Goal: Task Accomplishment & Management: Complete application form

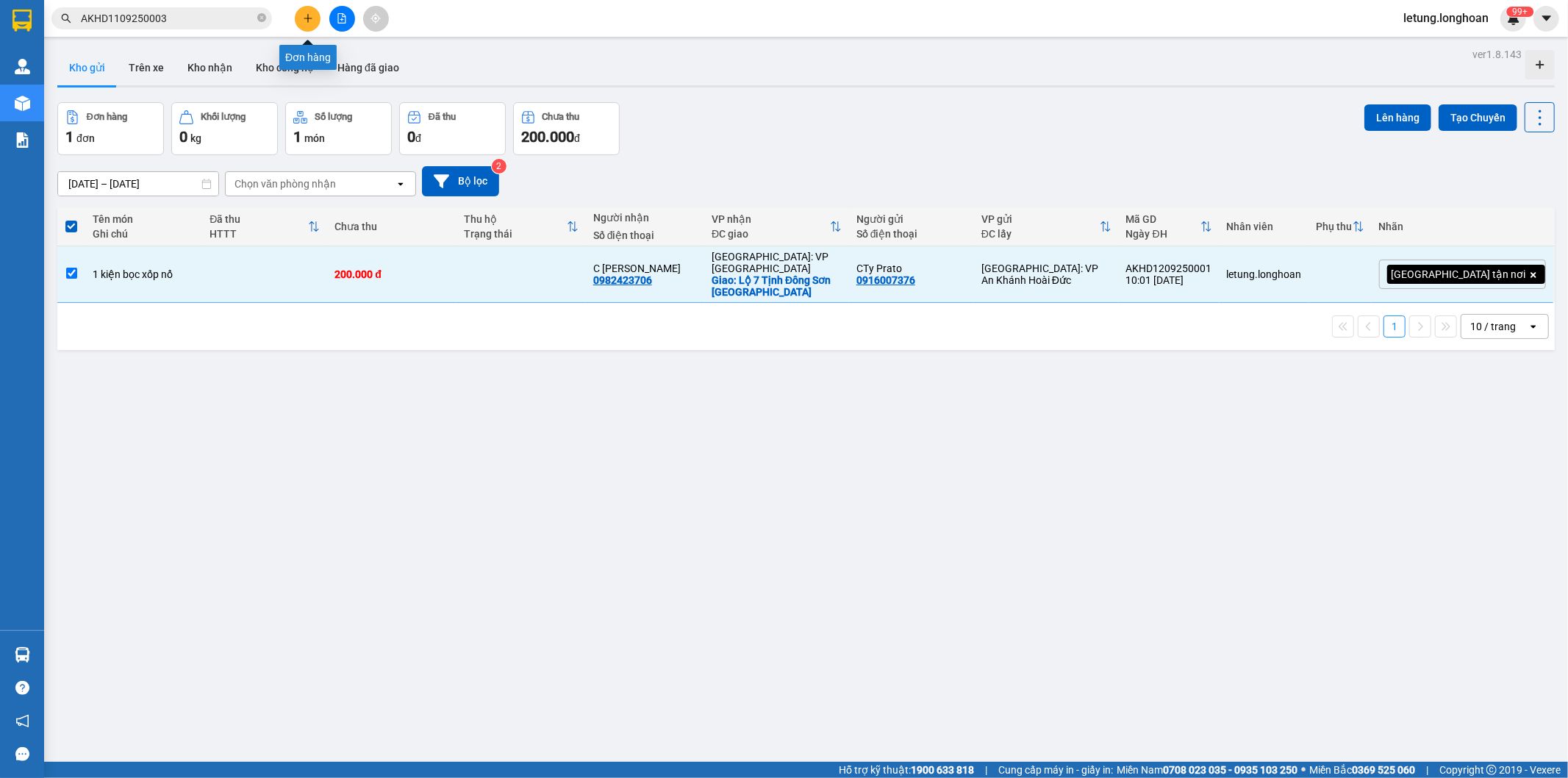
click at [303, 15] on icon "plus" at bounding box center [308, 18] width 11 height 11
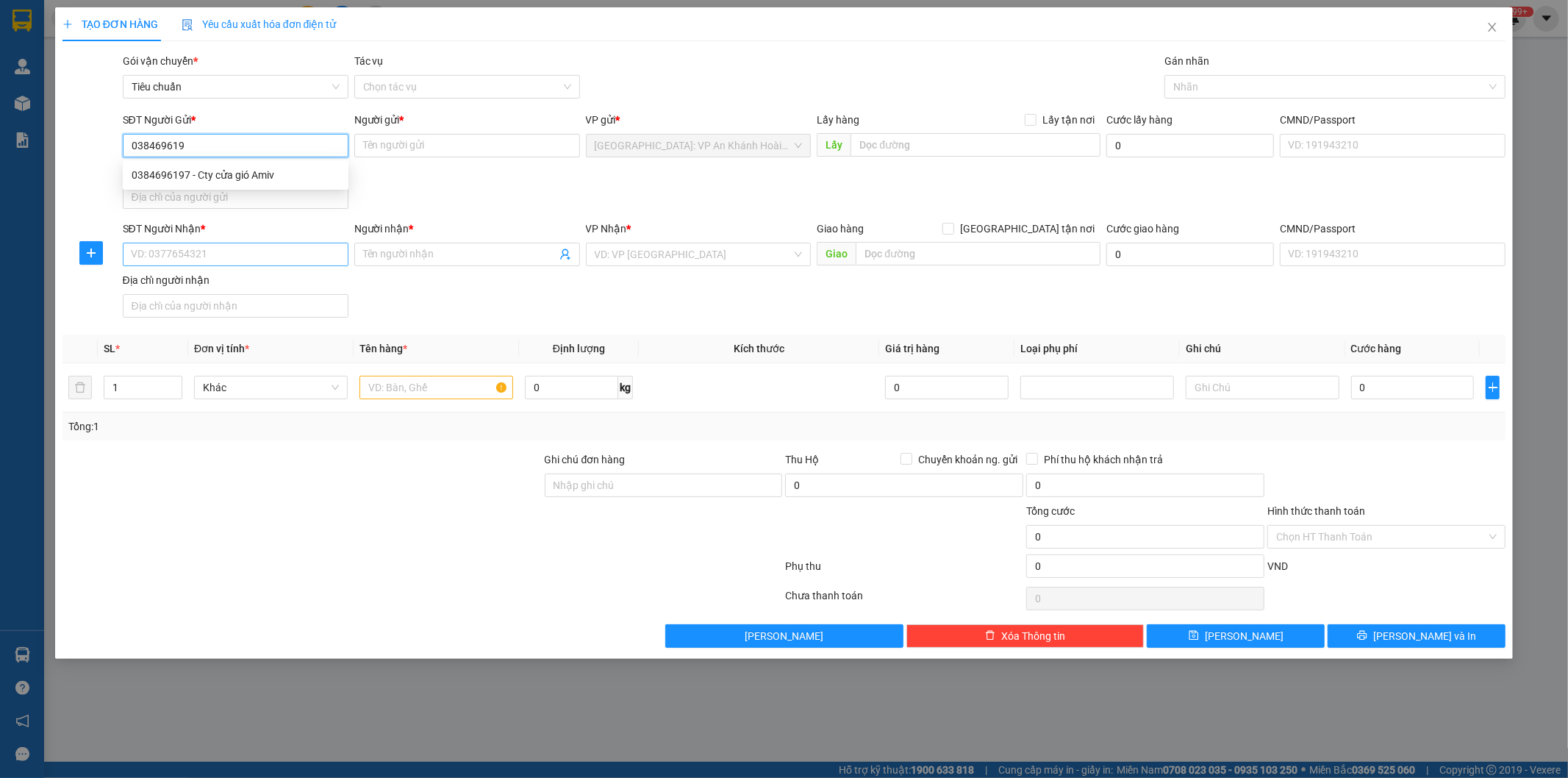
type input "0384696197"
click at [290, 178] on div "0384696197 - Cty cửa gió Amiv" at bounding box center [236, 175] width 208 height 16
type input "Cty cửa gió Amiv"
type input "0384696197"
click at [232, 257] on input "SĐT Người Nhận *" at bounding box center [235, 254] width 225 height 24
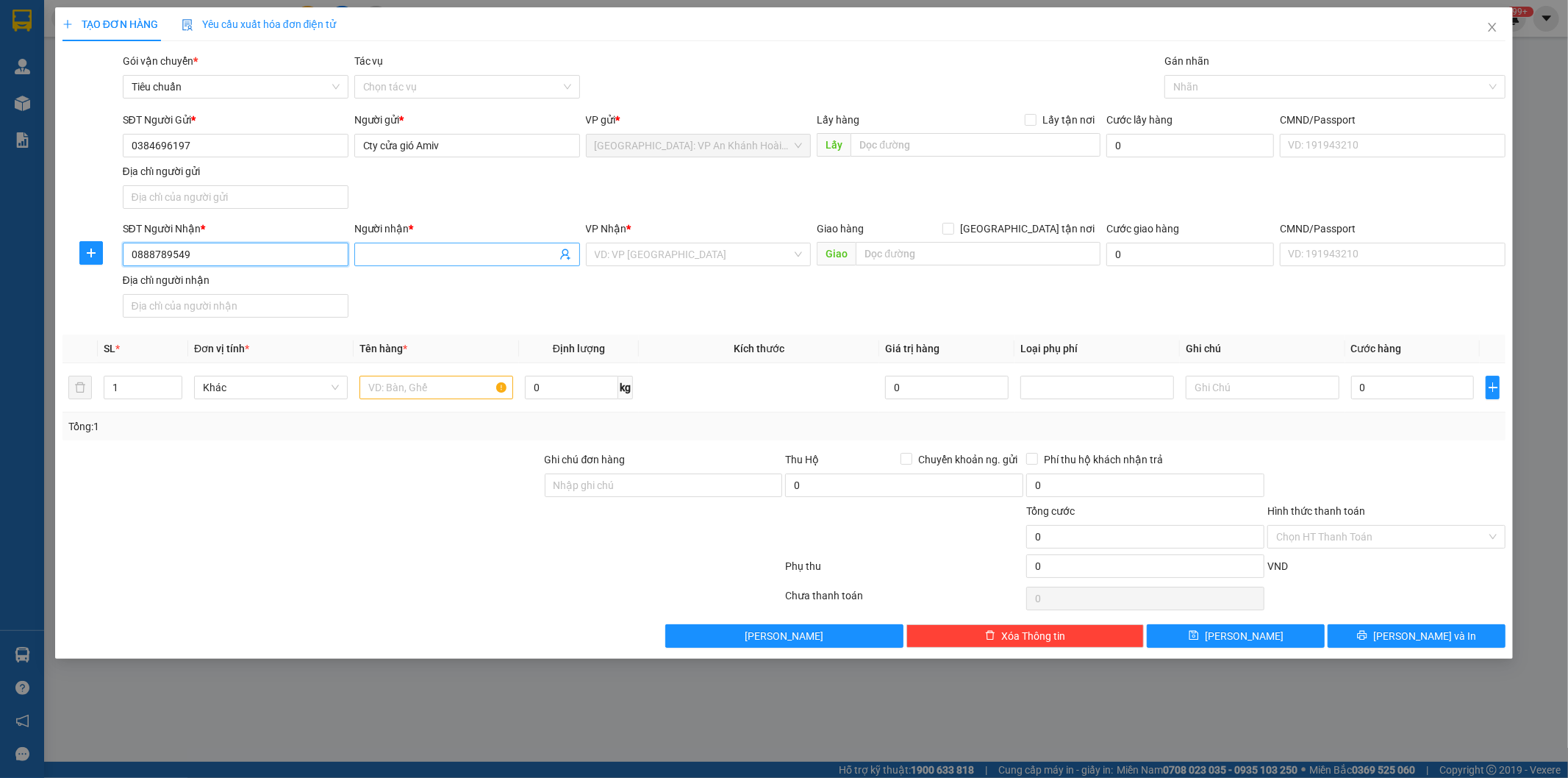
type input "0888789549"
click at [375, 253] on input "Người nhận *" at bounding box center [460, 255] width 194 height 16
type input "a Thuận Phát"
click at [681, 300] on div "SĐT Người Nhận * 0888789549 Người nhận * a Thuận Phát a Thuận Phát VP Nhận * VD…" at bounding box center [815, 272] width 1390 height 103
click at [894, 245] on input "text" at bounding box center [978, 253] width 245 height 24
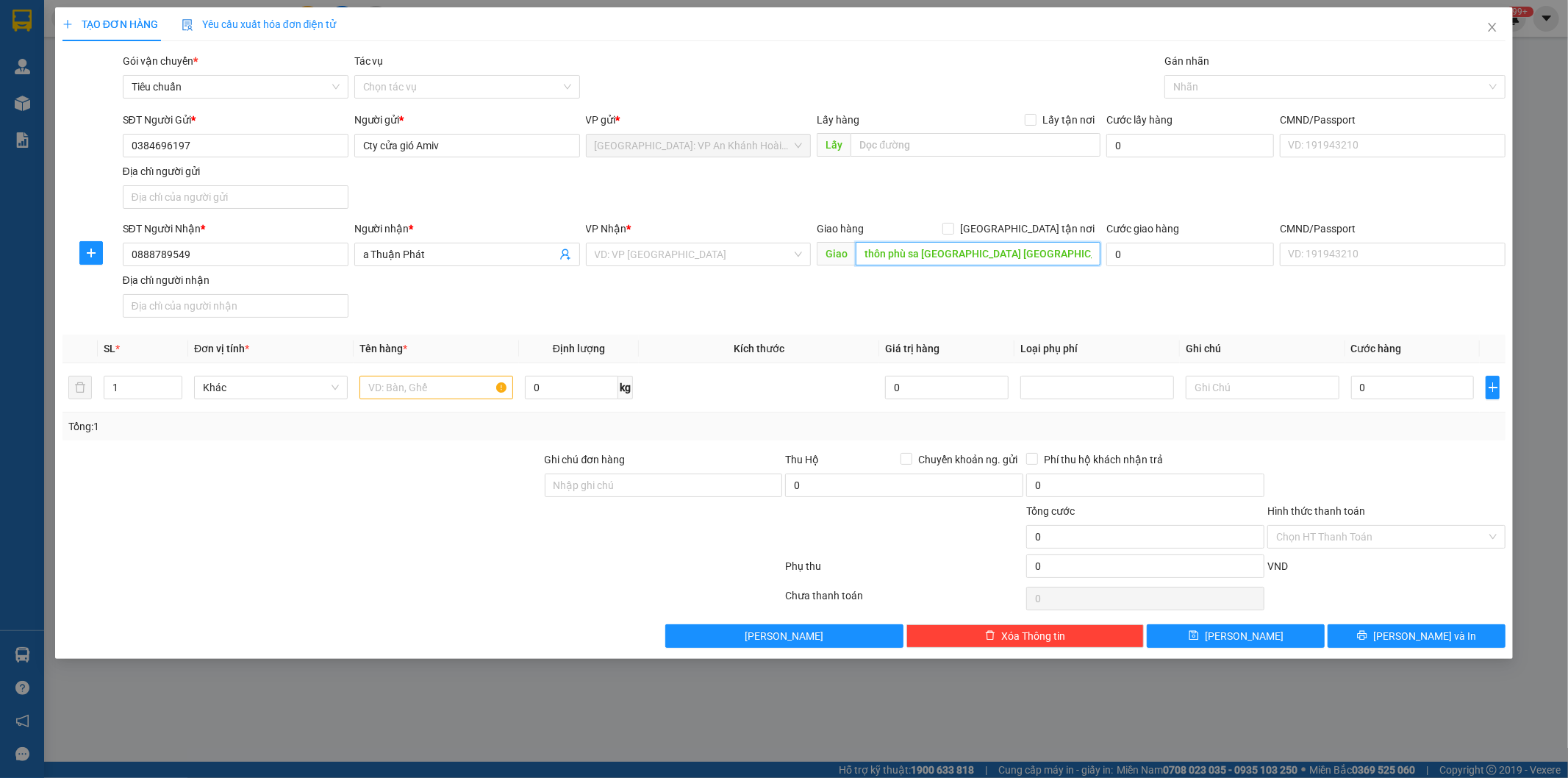
type input "thôn phù sa [GEOGRAPHIC_DATA] [GEOGRAPHIC_DATA] sơn [GEOGRAPHIC_DATA]"
click at [687, 248] on input "search" at bounding box center [693, 254] width 198 height 22
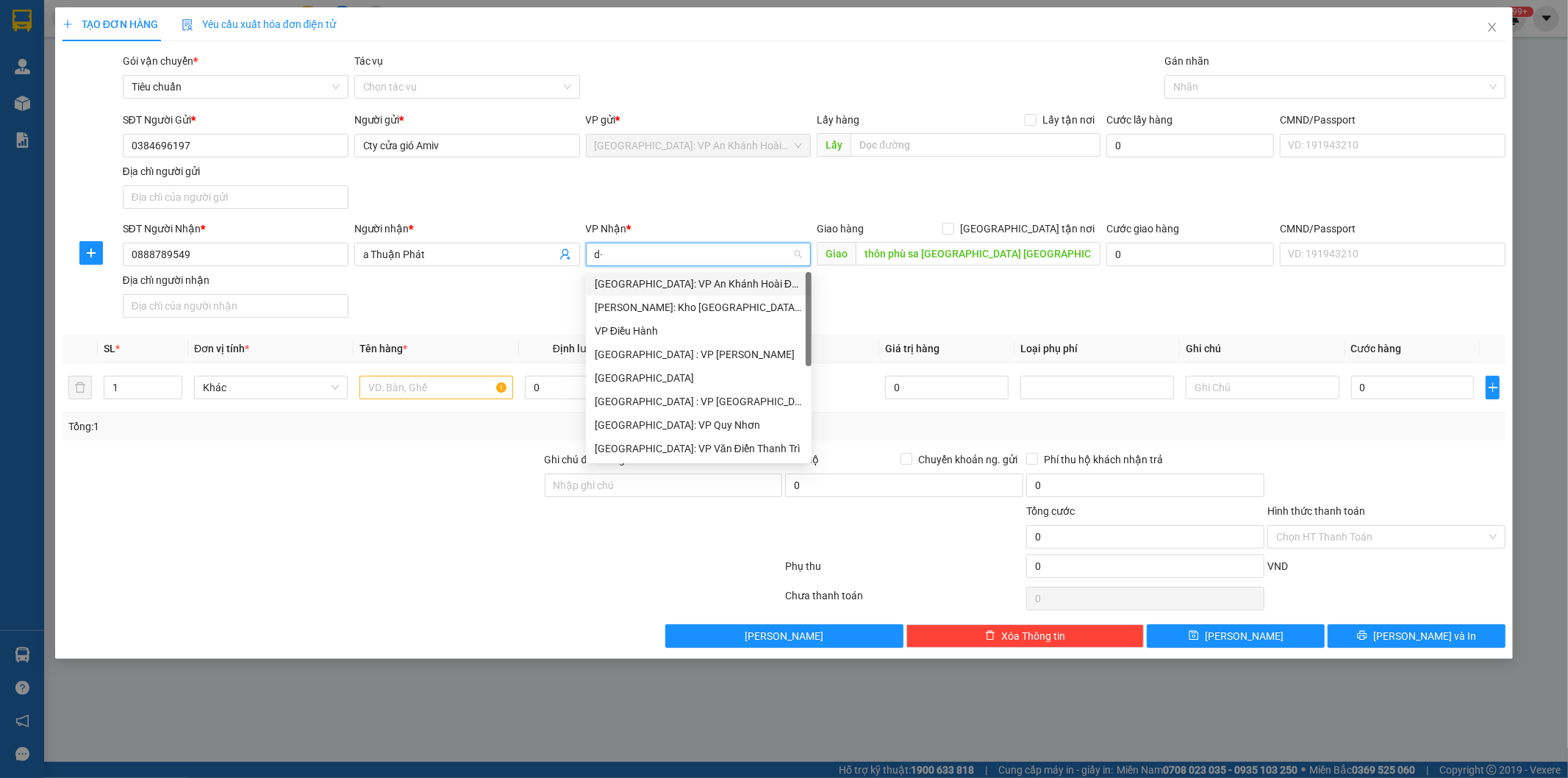
type input "d"
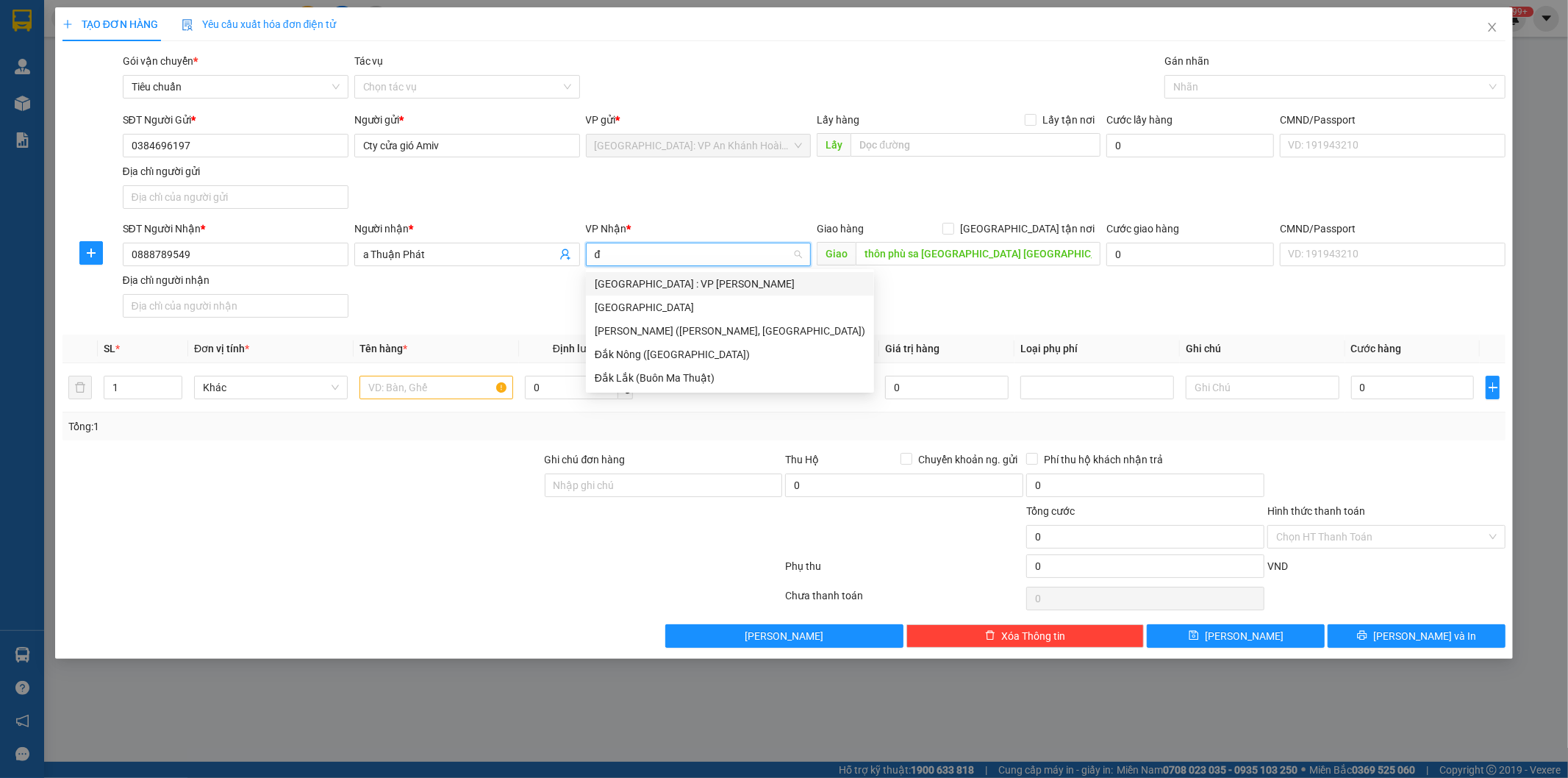
type input "đà"
click at [707, 281] on div "[GEOGRAPHIC_DATA] : VP [PERSON_NAME]" at bounding box center [730, 284] width 270 height 16
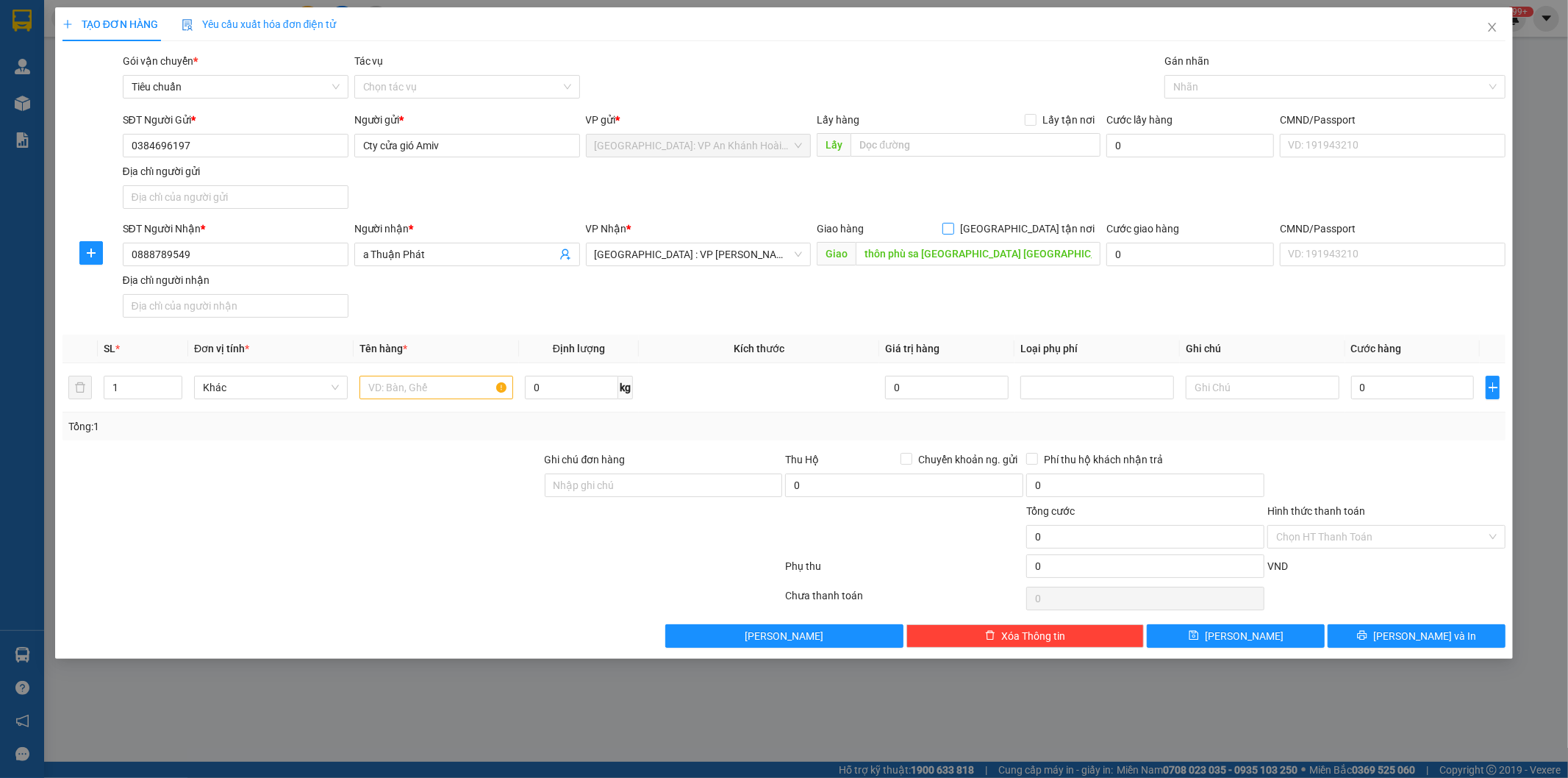
drag, startPoint x: 1028, startPoint y: 224, endPoint x: 1088, endPoint y: 187, distance: 70.5
click at [953, 224] on input "[GEOGRAPHIC_DATA] tận nơi" at bounding box center [947, 228] width 11 height 11
checkbox input "true"
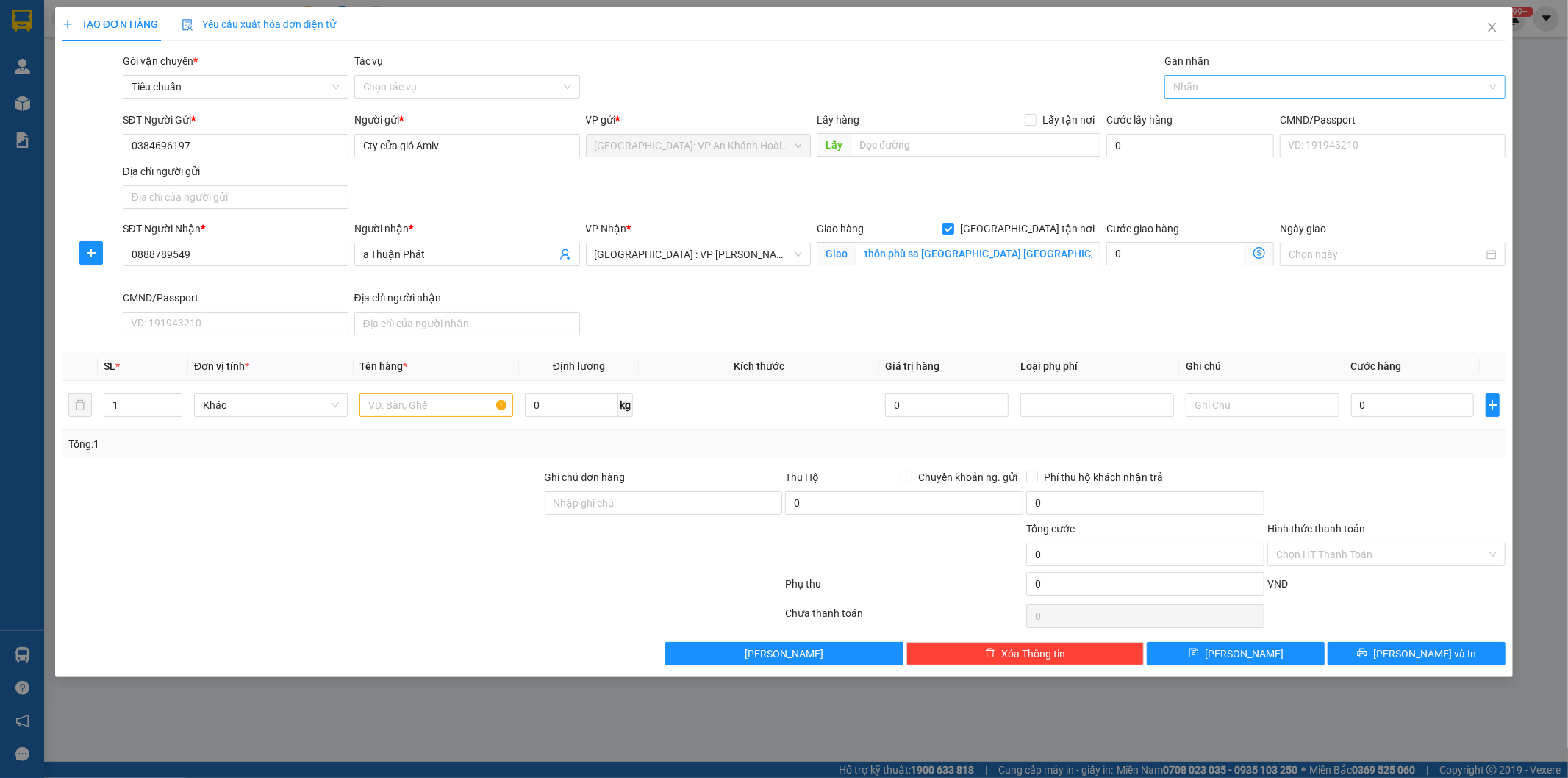
drag, startPoint x: 1187, startPoint y: 81, endPoint x: 1187, endPoint y: 90, distance: 9.0
click at [1187, 82] on div at bounding box center [1328, 87] width 319 height 18
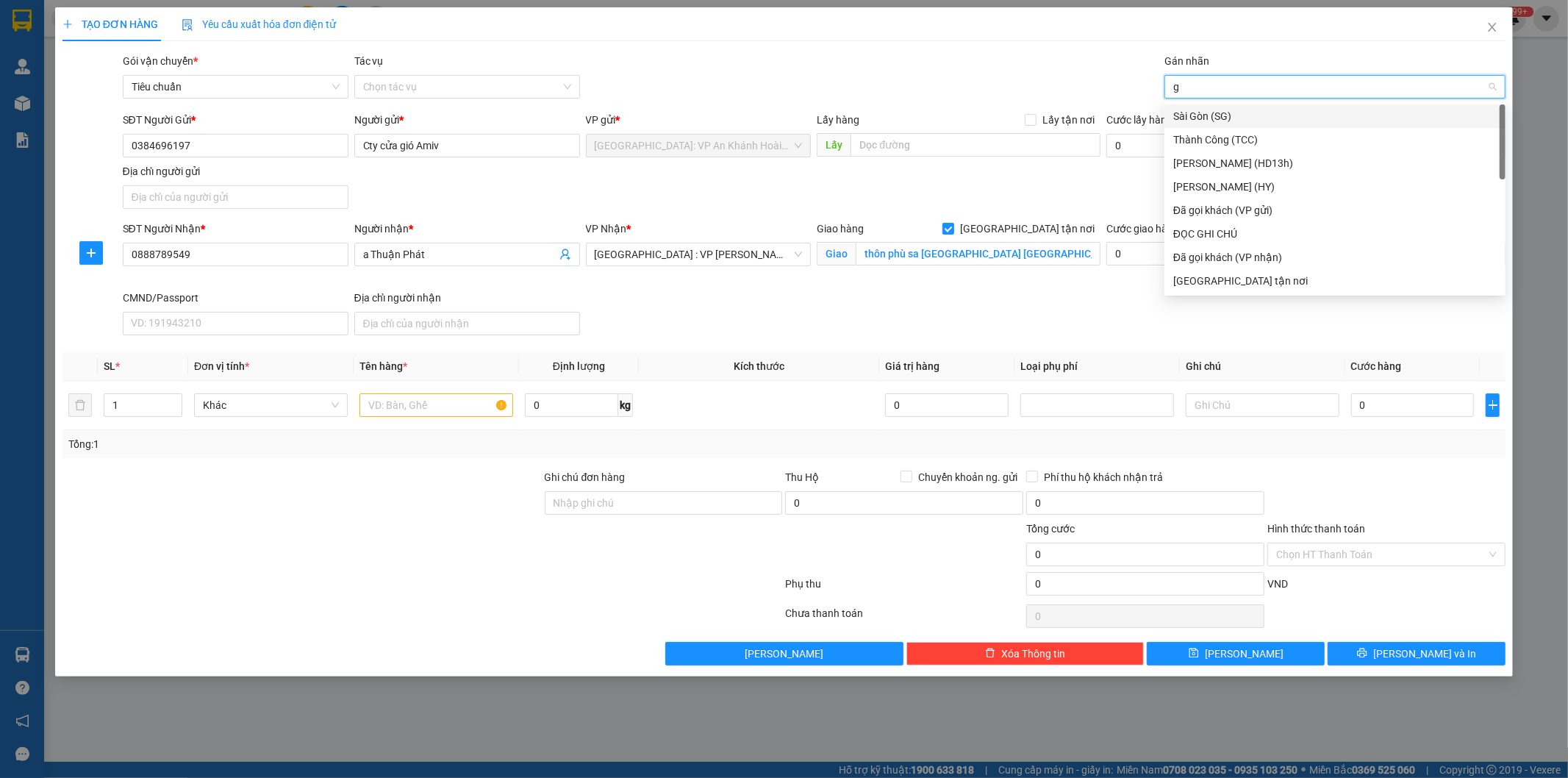
type input "gt"
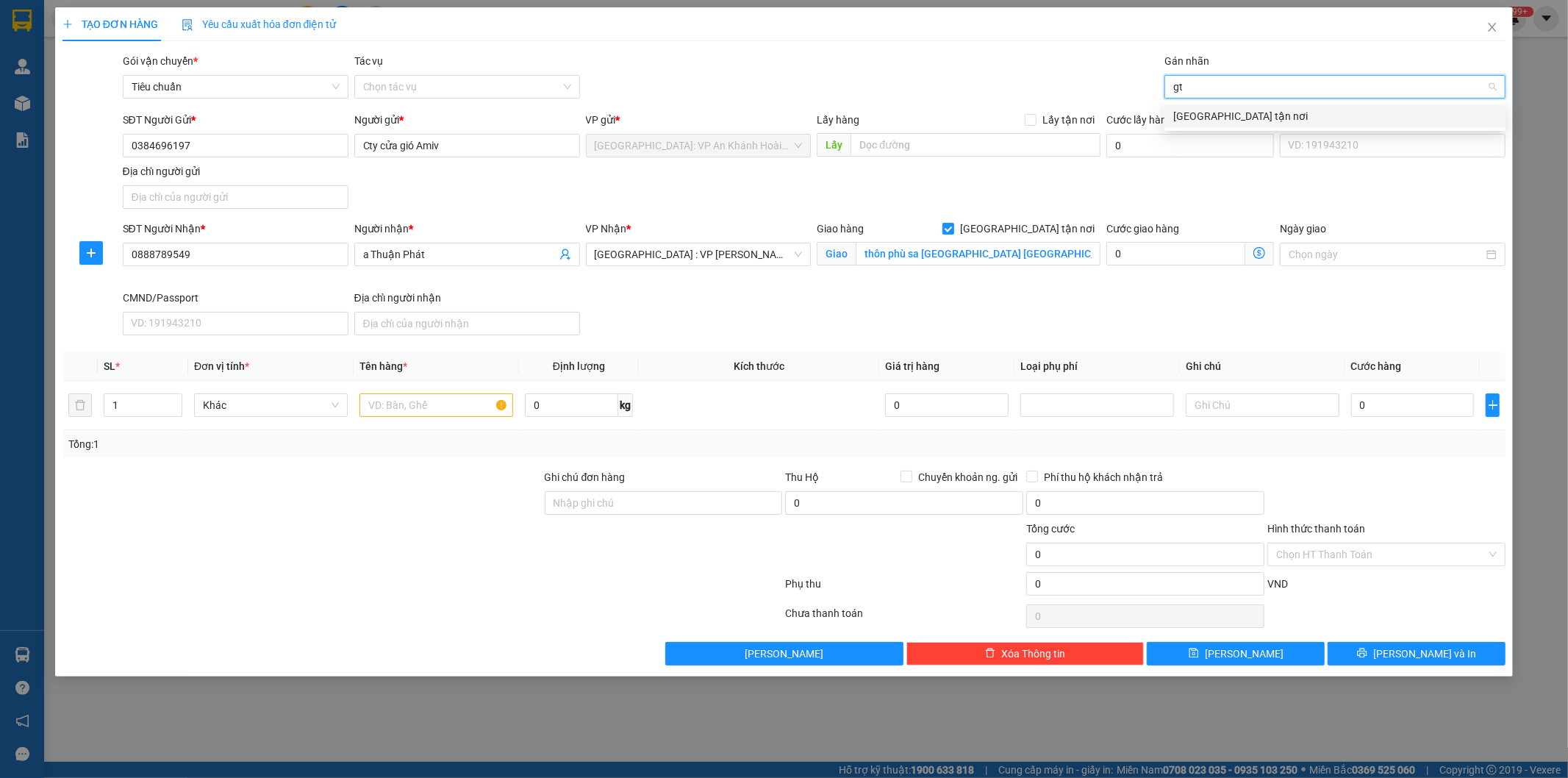
click at [1188, 111] on div "[GEOGRAPHIC_DATA] tận nơi" at bounding box center [1335, 116] width 324 height 16
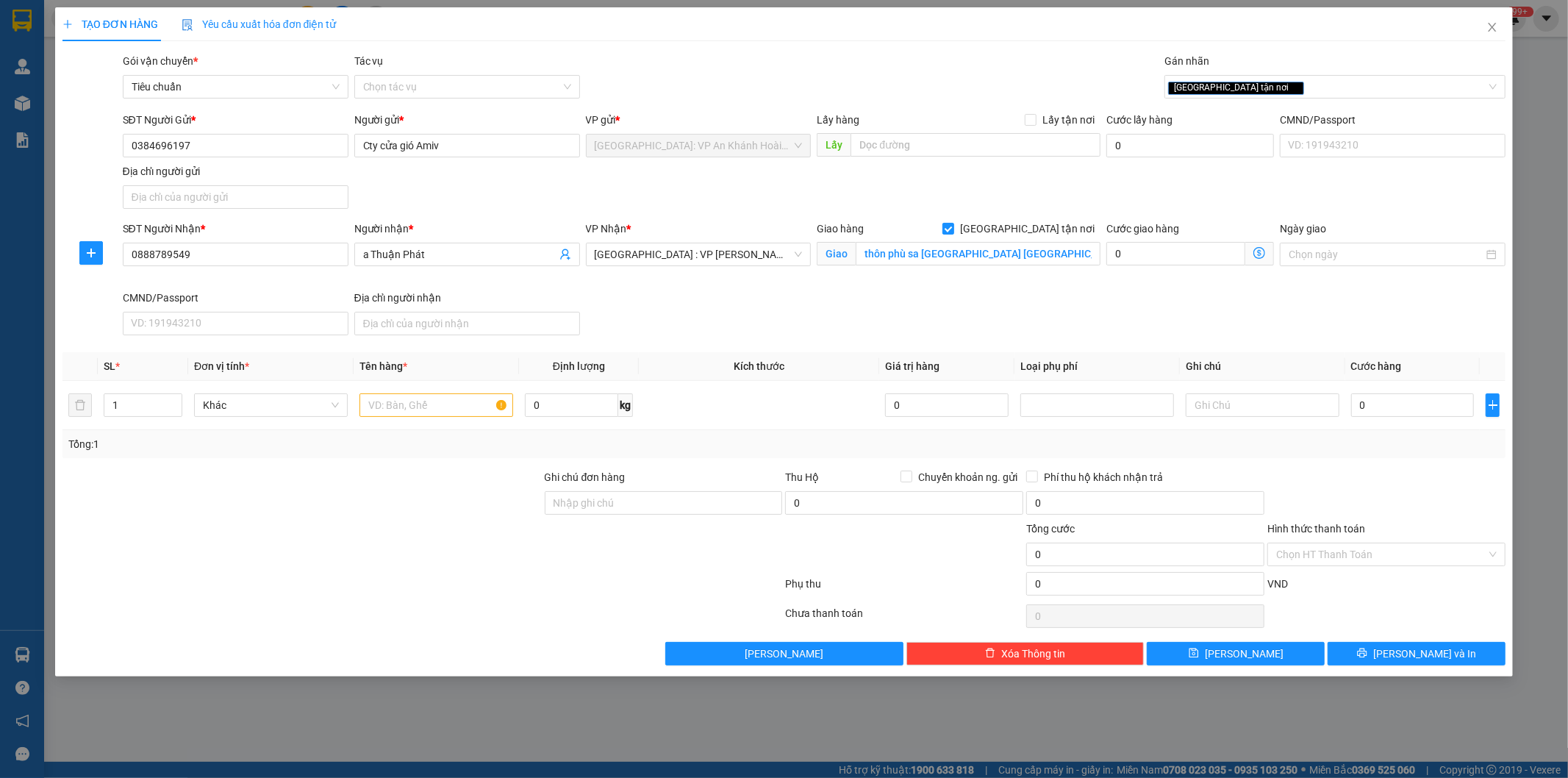
click at [937, 201] on div "SĐT Người Gửi * 0384696197 Người gửi * Cty cửa gió Amiv VP gửi * [GEOGRAPHIC_DA…" at bounding box center [815, 163] width 1390 height 103
click at [392, 404] on input "text" at bounding box center [436, 404] width 154 height 24
type input "1 kiện bọc xốp nổ"
click at [1406, 406] on input "0" at bounding box center [1413, 404] width 124 height 24
type input "1"
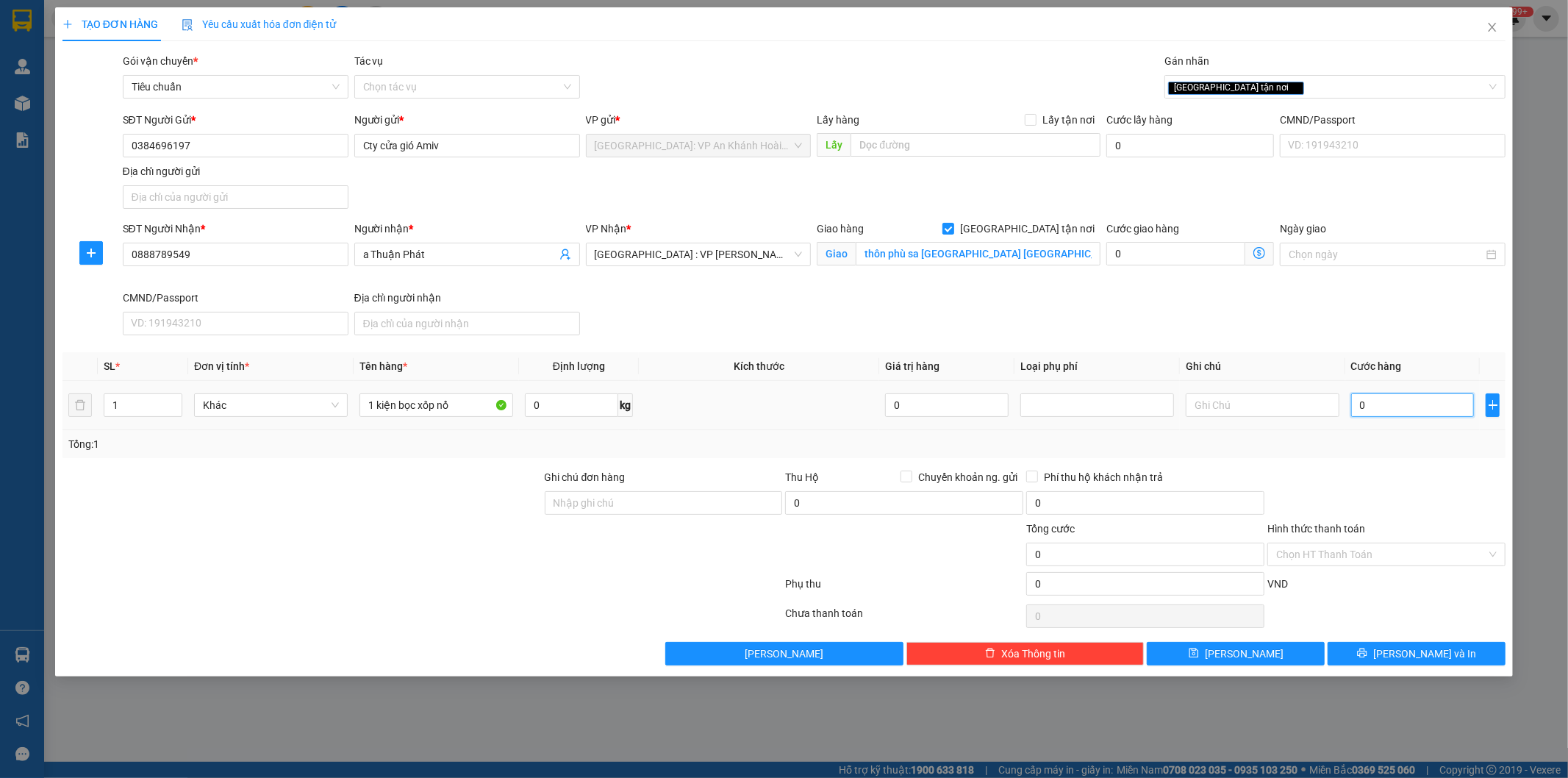
type input "1"
type input "15"
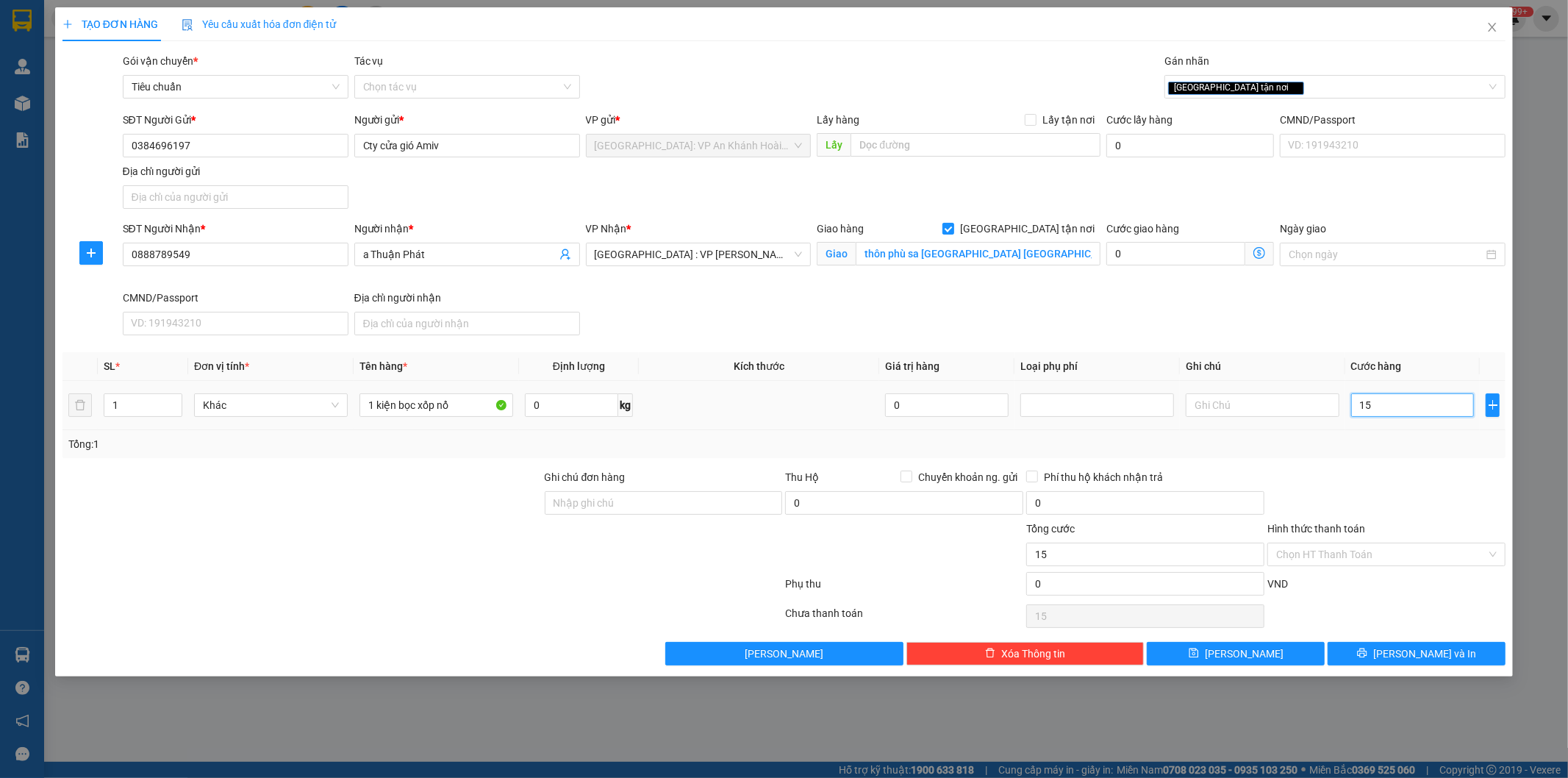
type input "150"
type input "1.500"
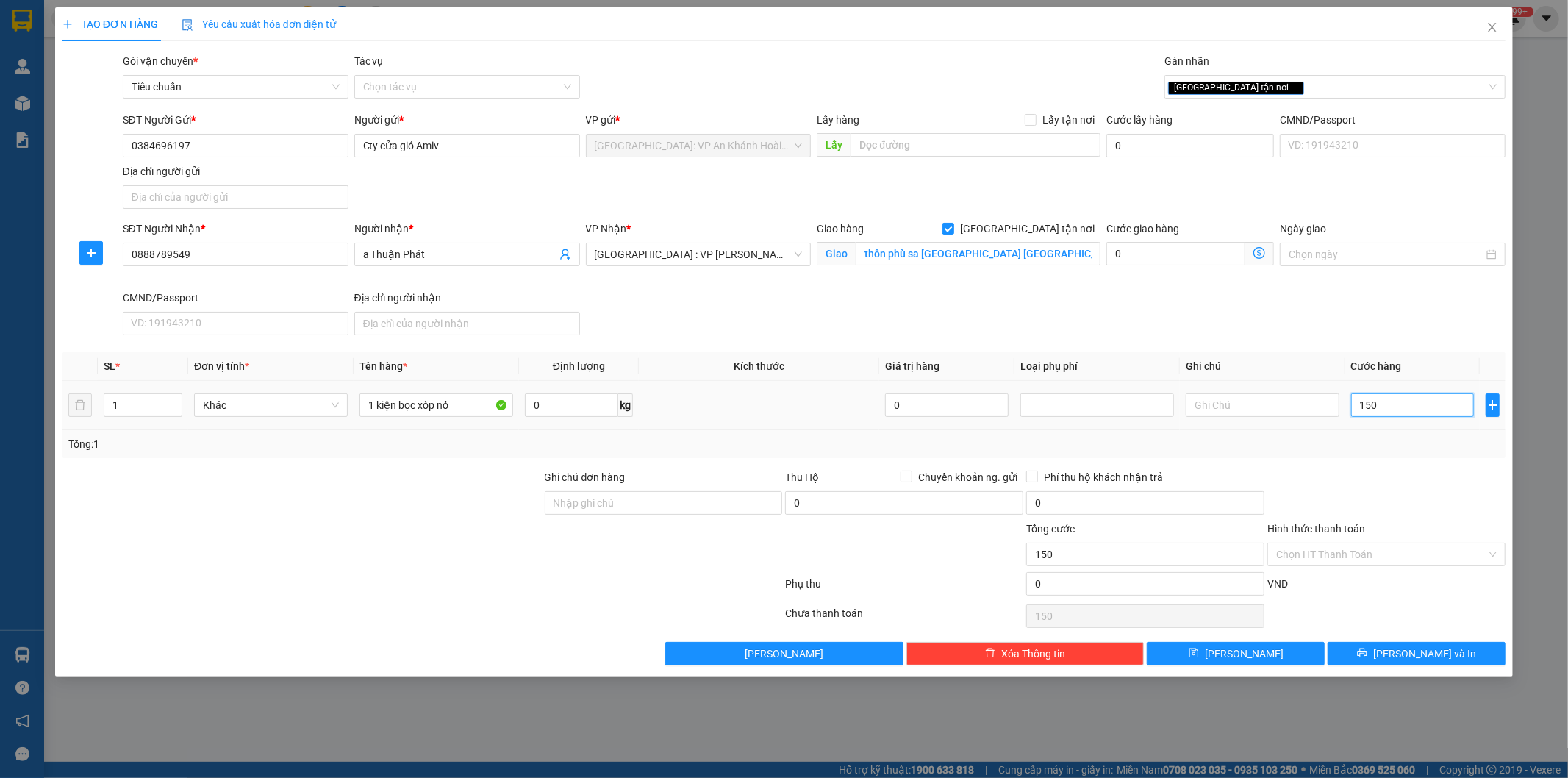
type input "1.500"
type input "15.000"
type input "150.000"
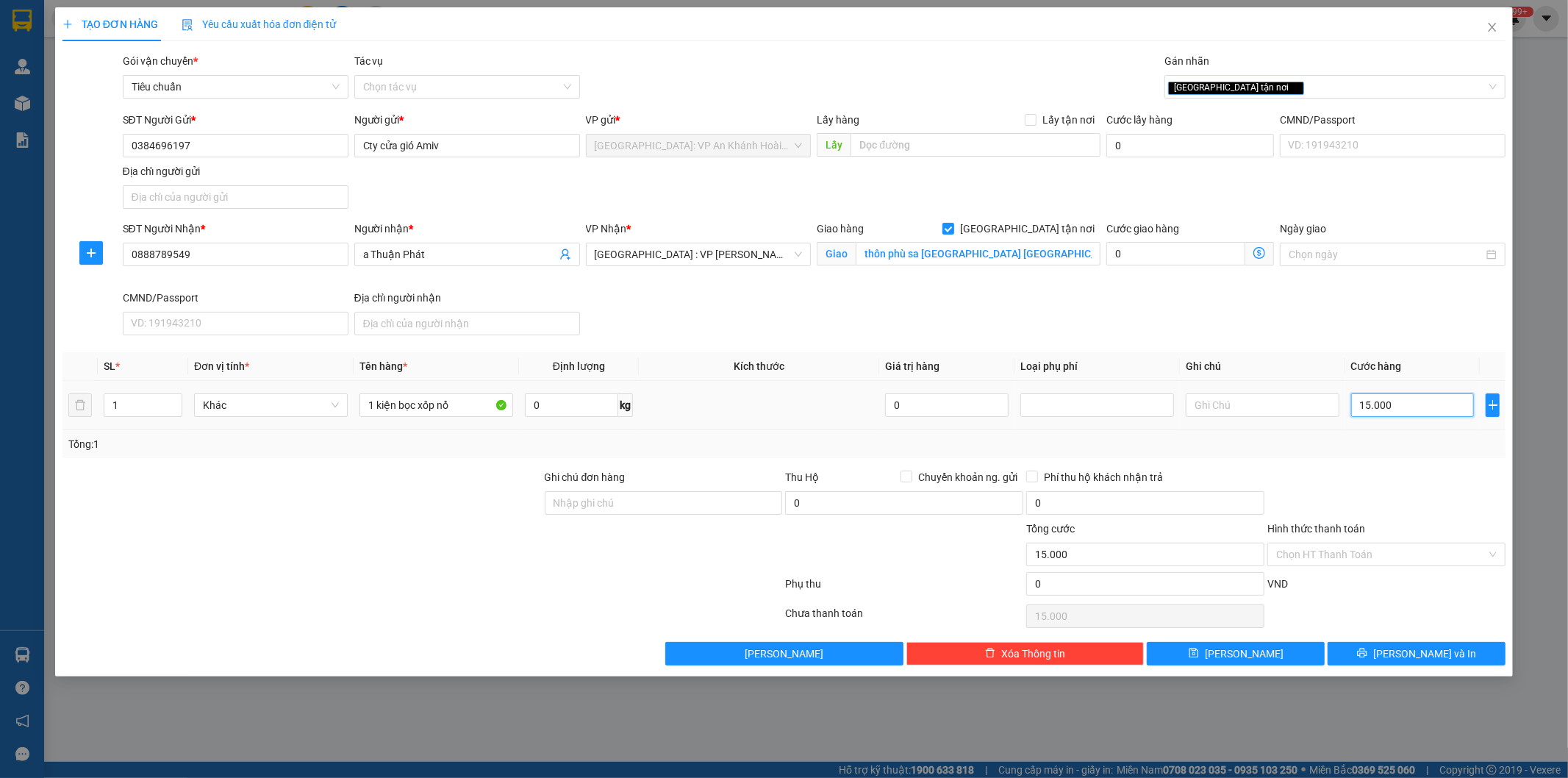
type input "150.000"
click at [1387, 489] on div at bounding box center [1387, 494] width 241 height 51
click at [910, 479] on input "Chuyển khoản ng. gửi" at bounding box center [906, 475] width 11 height 11
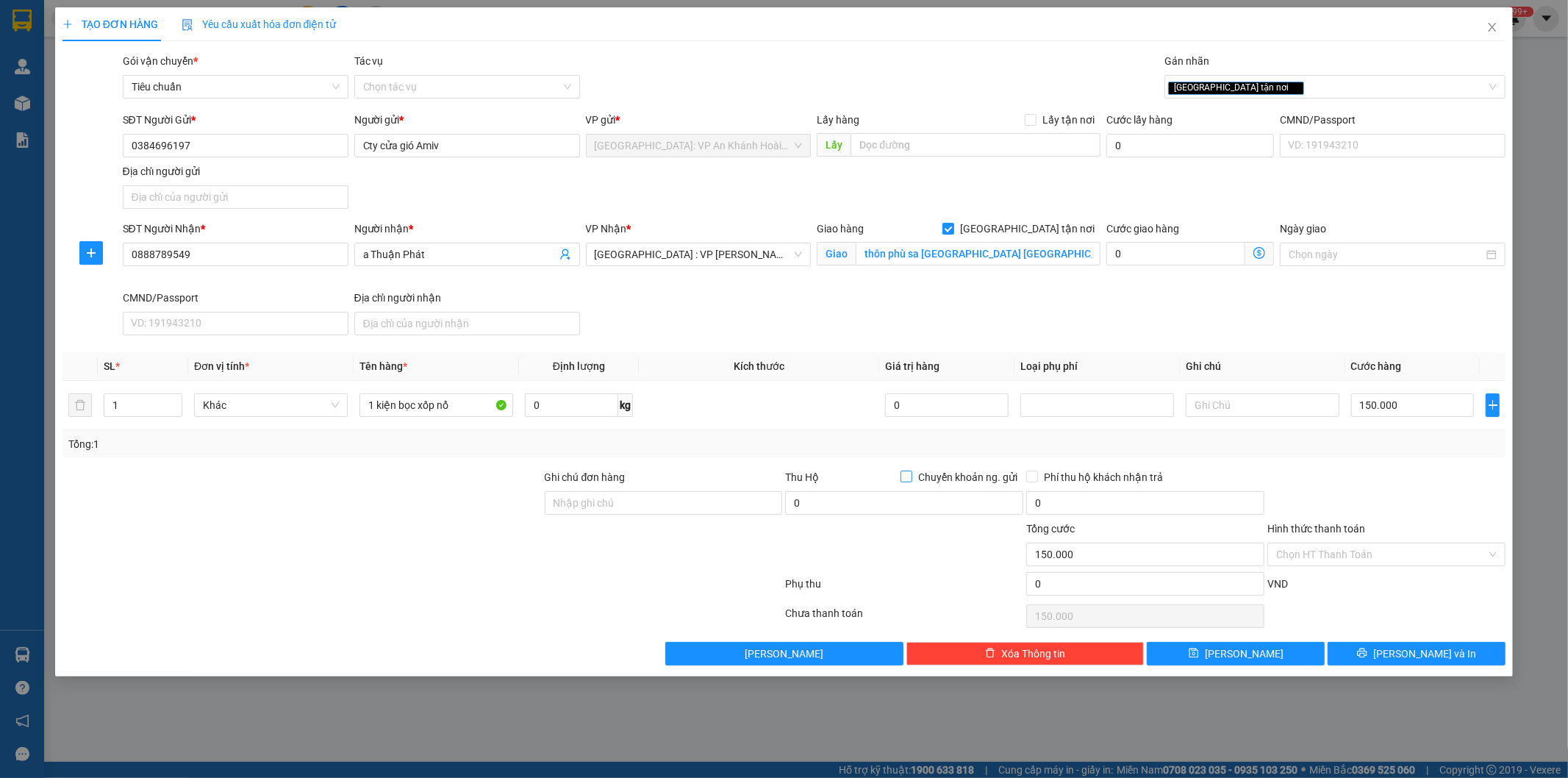
checkbox input "true"
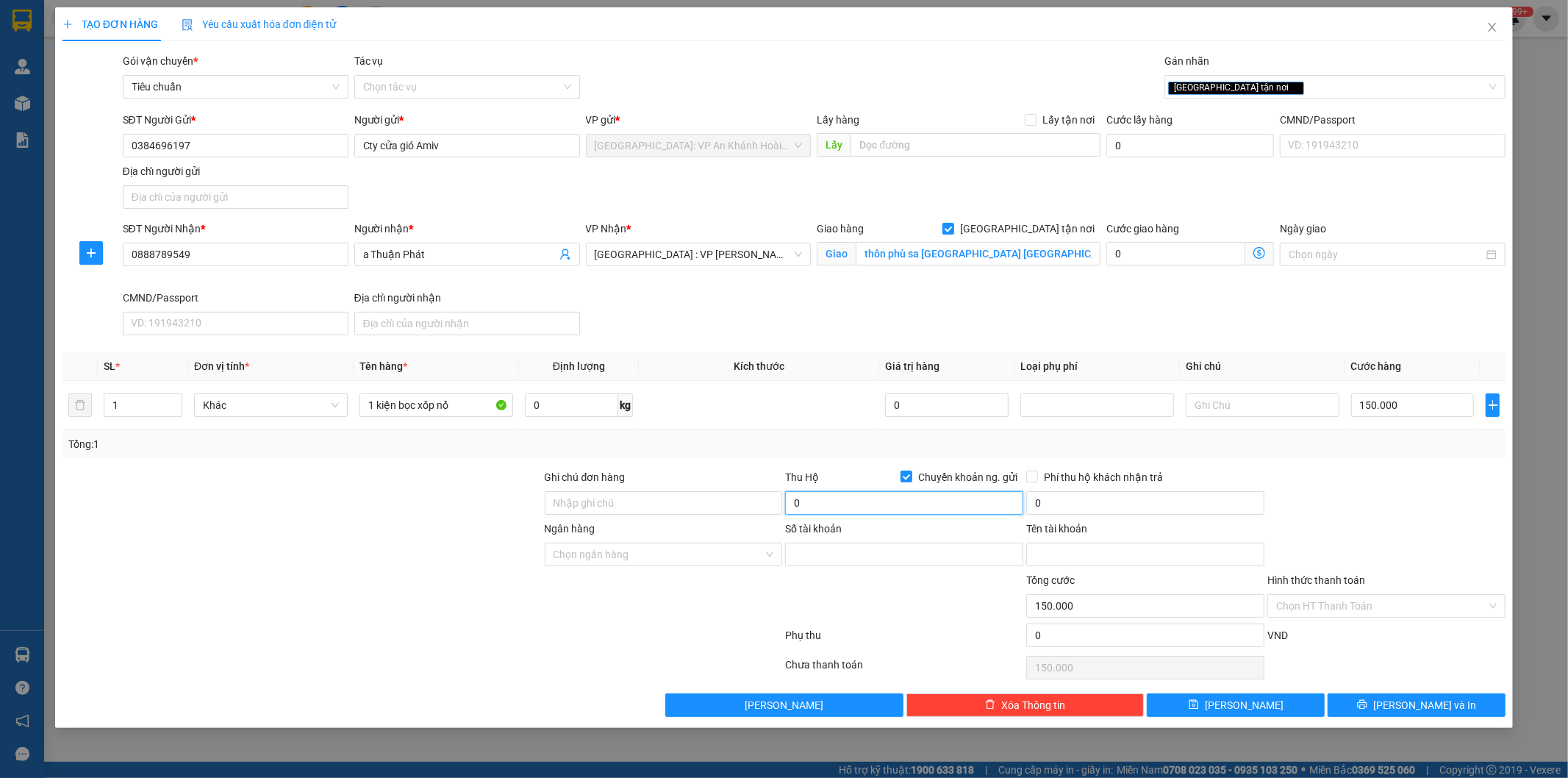
click at [898, 496] on input "0" at bounding box center [904, 503] width 238 height 24
click at [1384, 520] on div at bounding box center [1387, 494] width 241 height 51
click at [565, 497] on input "Ghi chú đơn hàng" at bounding box center [664, 503] width 238 height 24
type input "Hàng không đồng kiểm, đơn giao nguyên kiện, hư vỡ không đền (đã báo người gửi)"
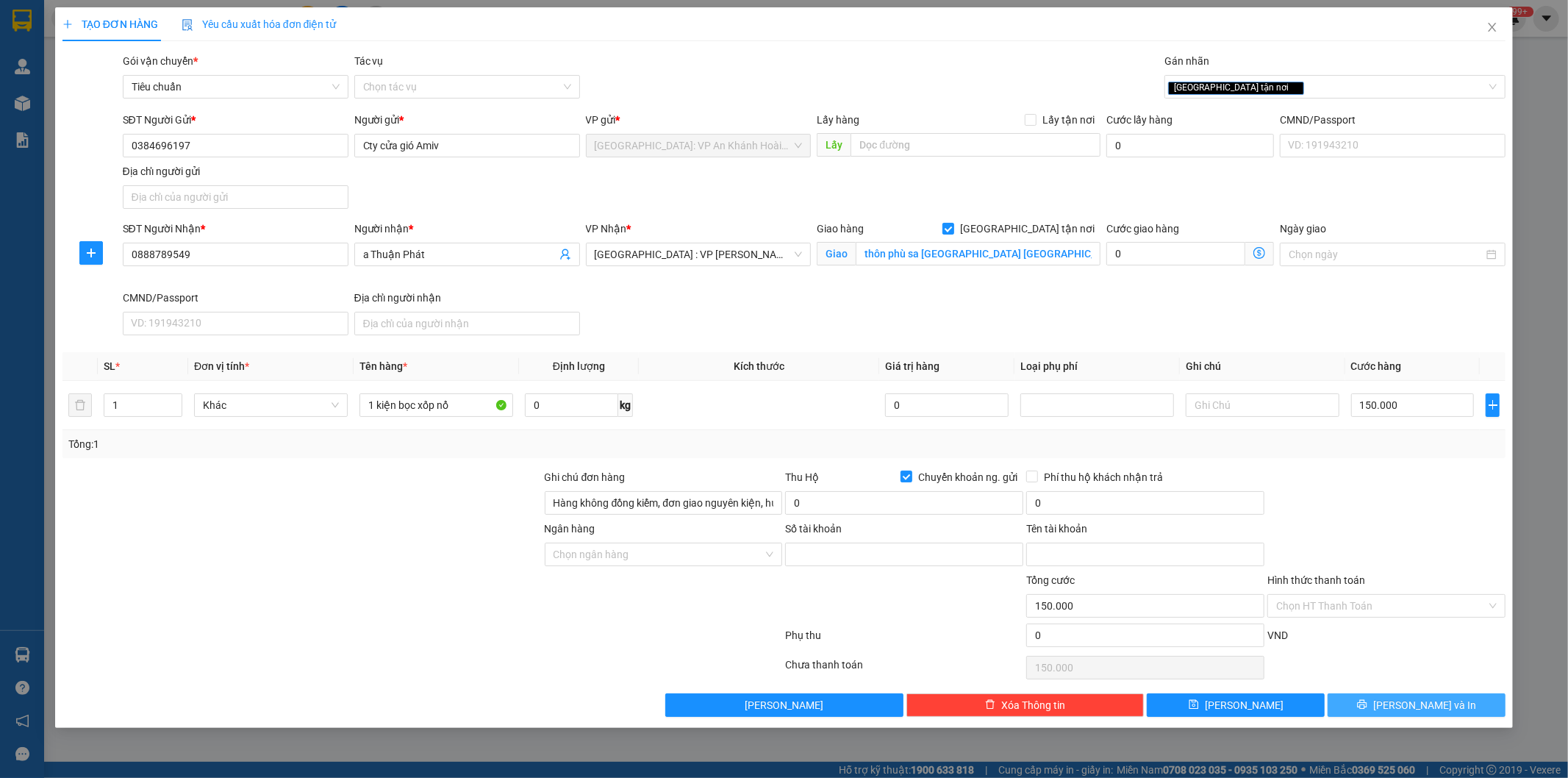
click at [1429, 703] on span "[PERSON_NAME] và In" at bounding box center [1425, 706] width 103 height 16
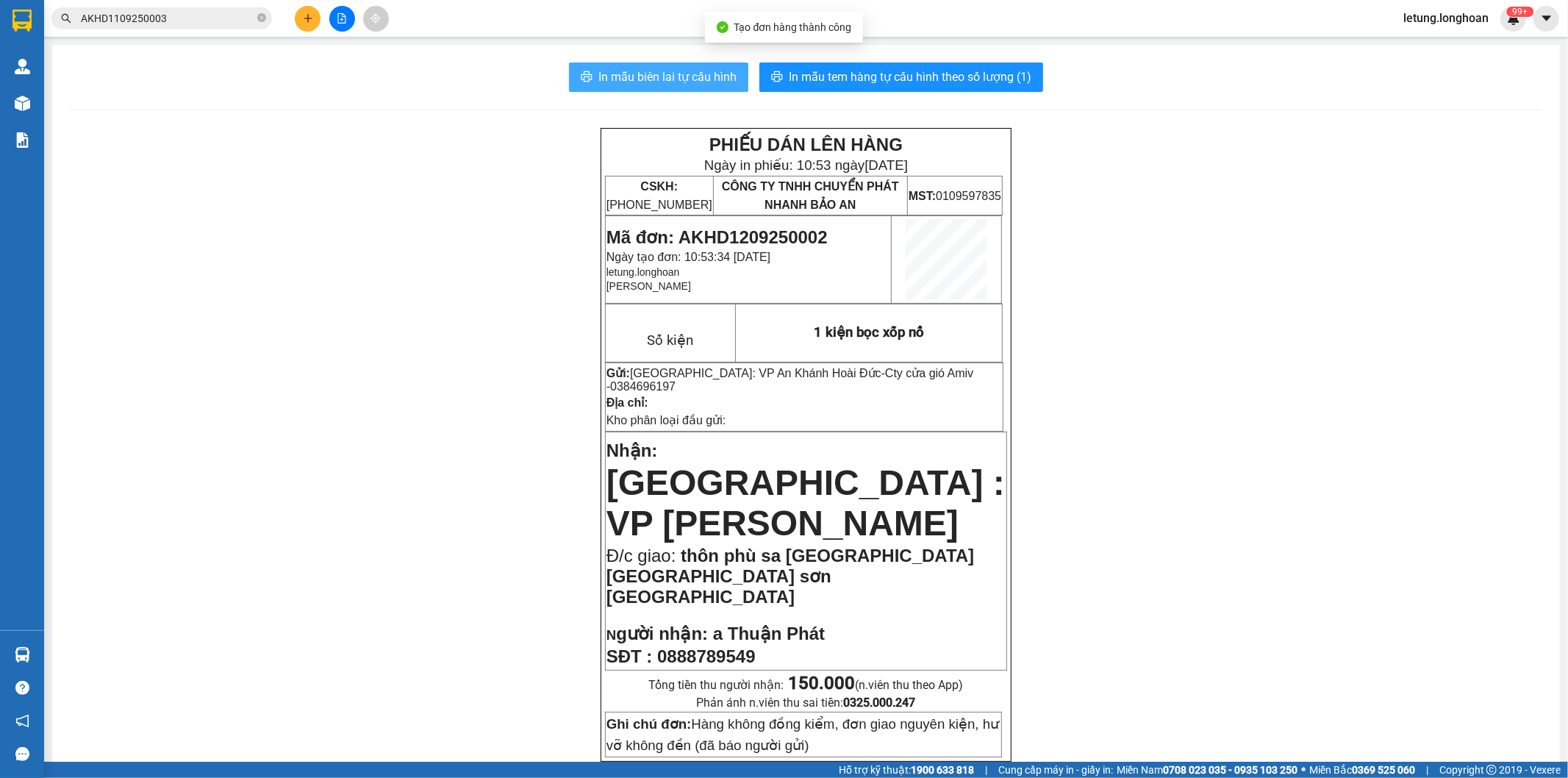
click at [655, 76] on span "In mẫu biên lai tự cấu hình" at bounding box center [667, 76] width 138 height 19
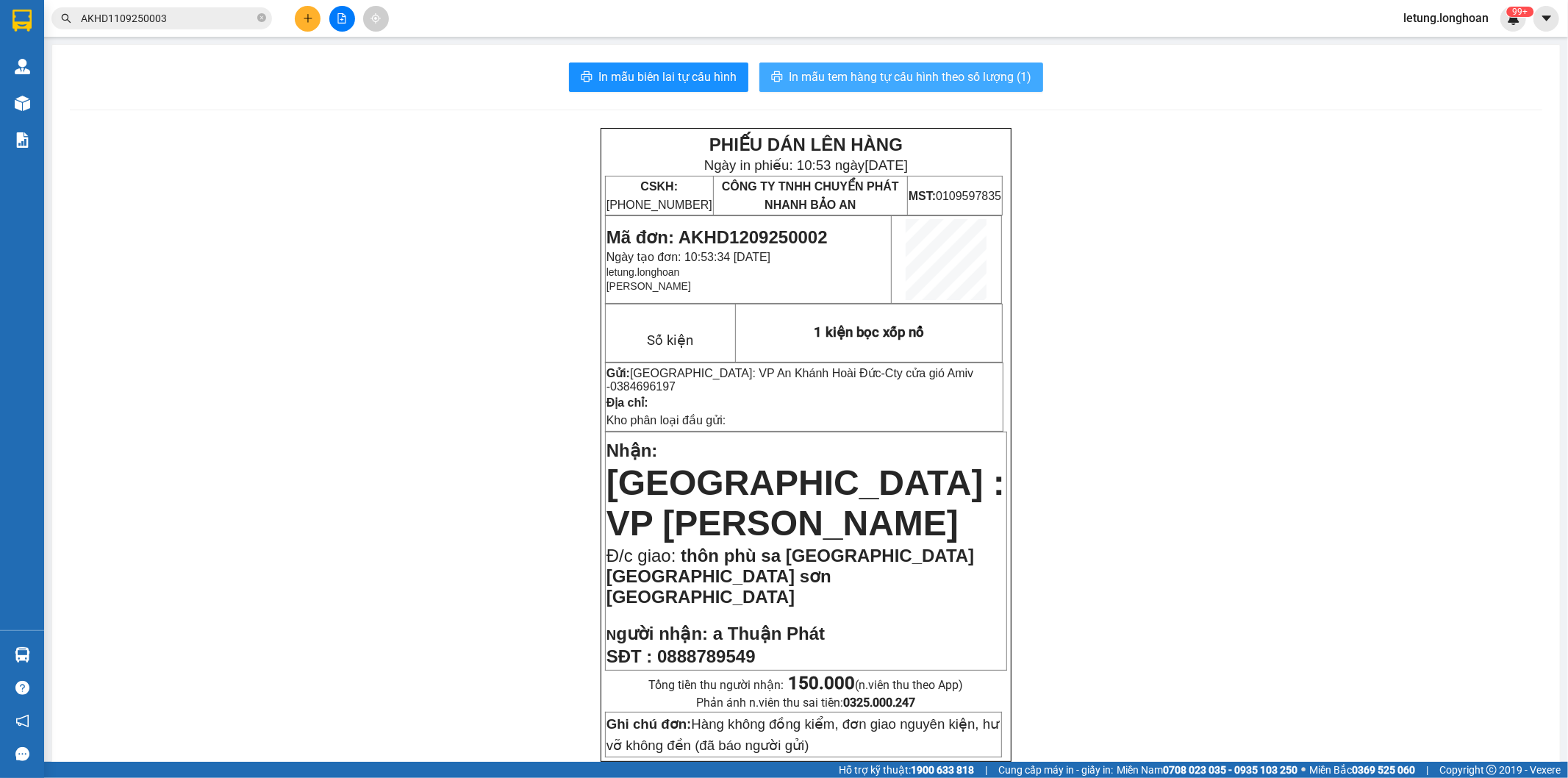
click at [944, 76] on span "In mẫu tem hàng tự cấu hình theo số lượng (1)" at bounding box center [910, 76] width 242 height 19
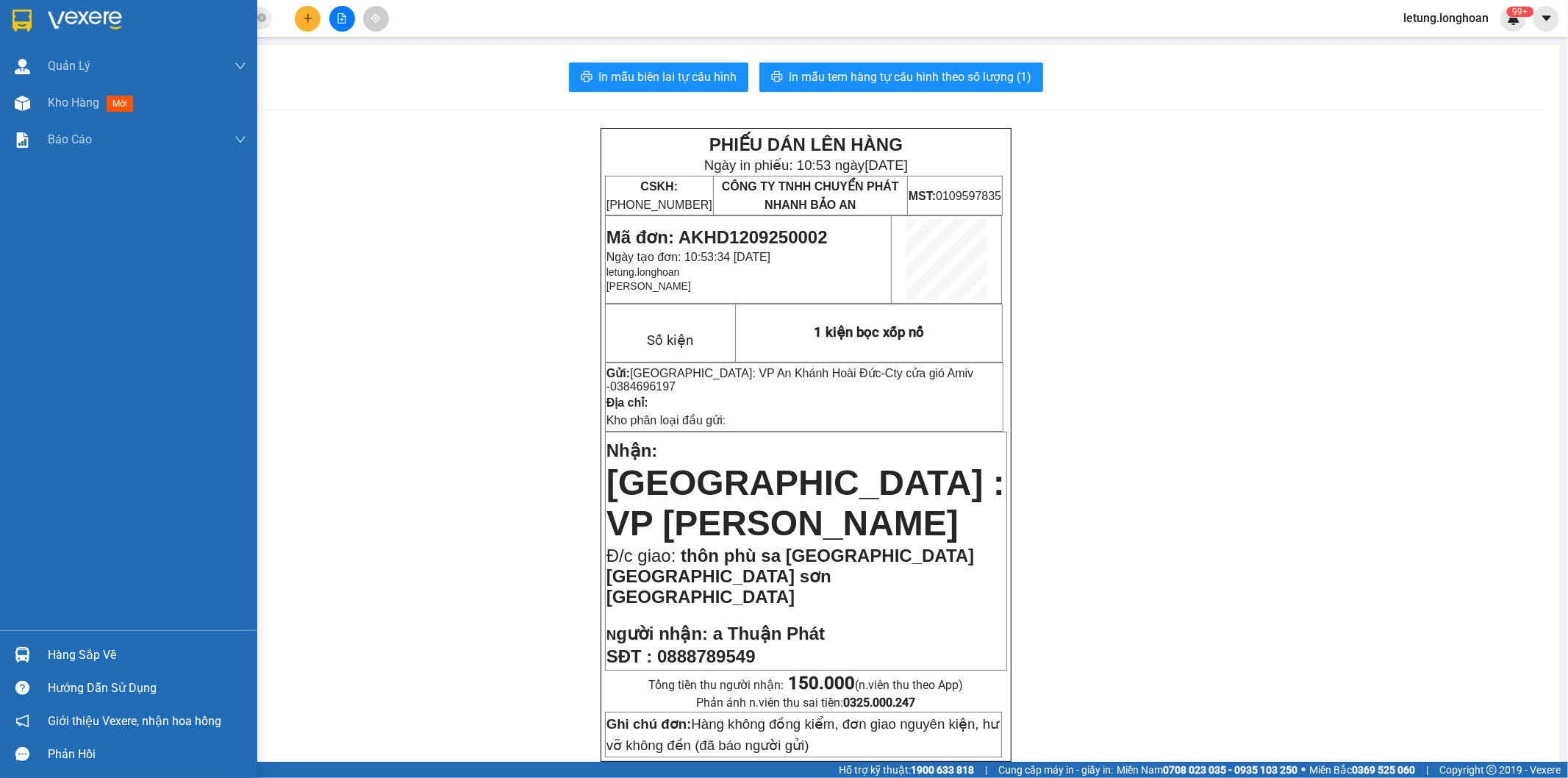
click at [27, 18] on img at bounding box center [21, 20] width 19 height 22
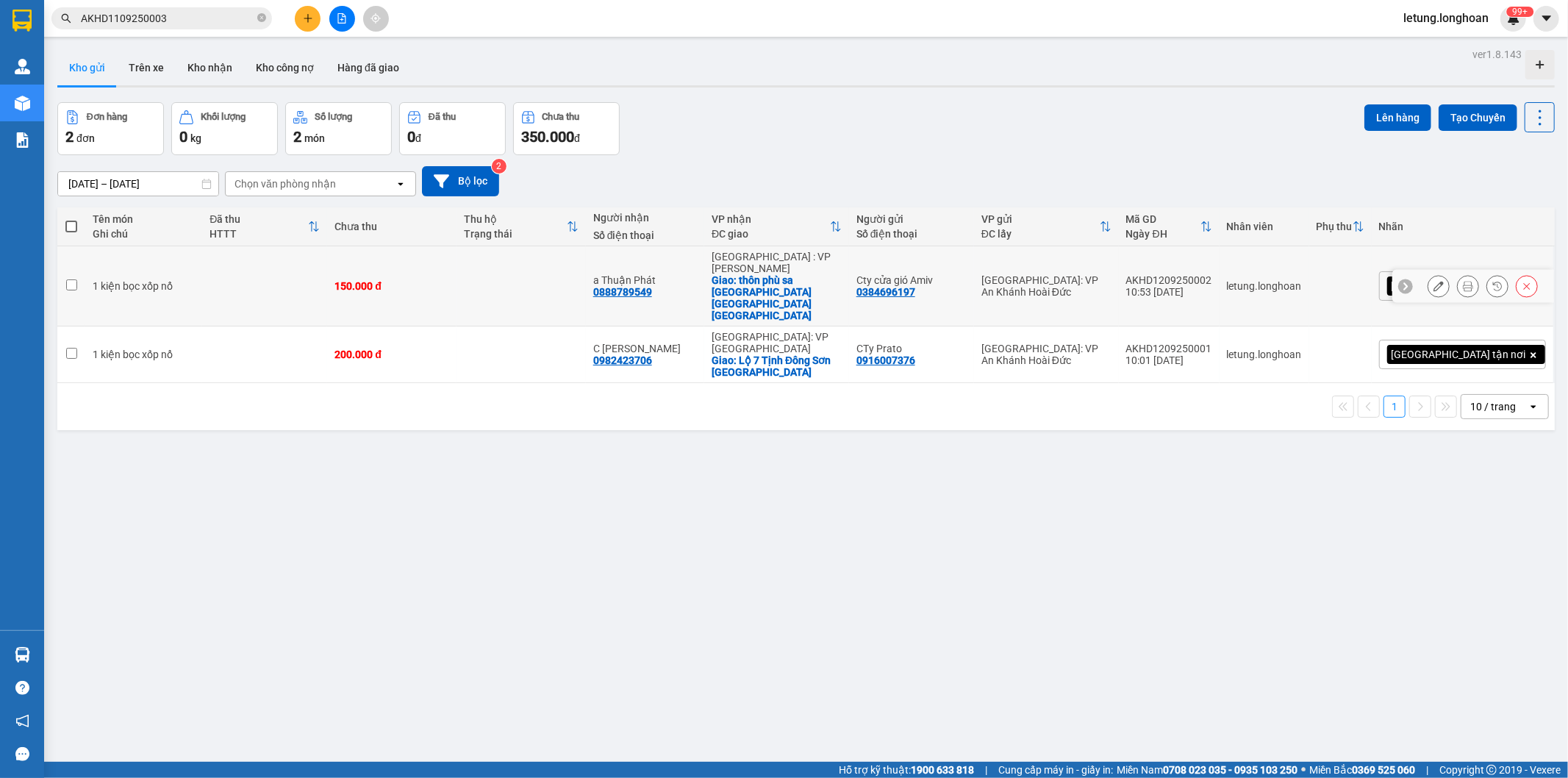
click at [1220, 261] on td "AKHD1209250002 10:53 [DATE]" at bounding box center [1169, 286] width 101 height 80
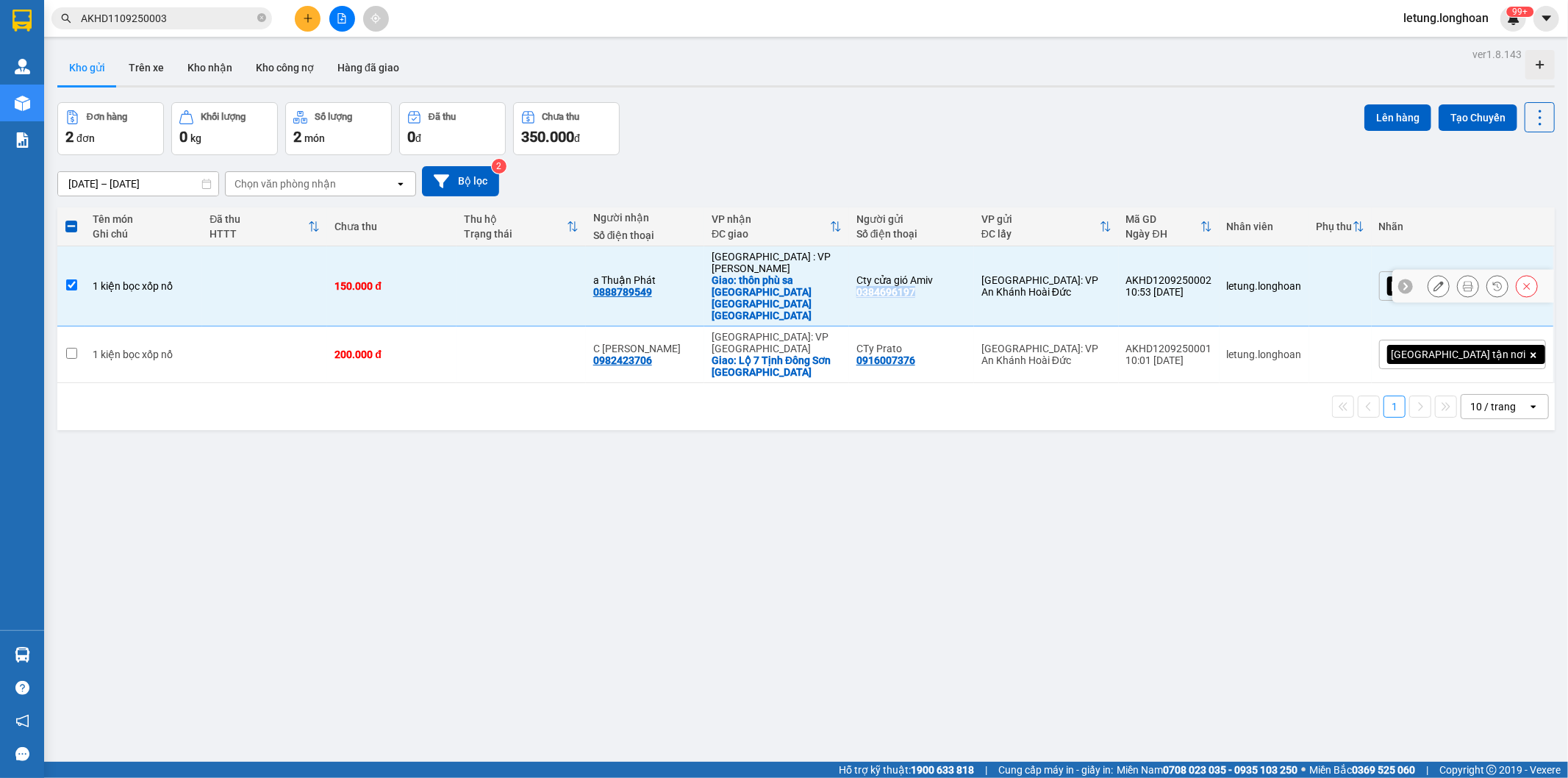
drag, startPoint x: 971, startPoint y: 270, endPoint x: 911, endPoint y: 273, distance: 60.1
click at [911, 274] on div "Cty cửa gió Amiv 0384696197" at bounding box center [912, 286] width 111 height 24
checkbox input "false"
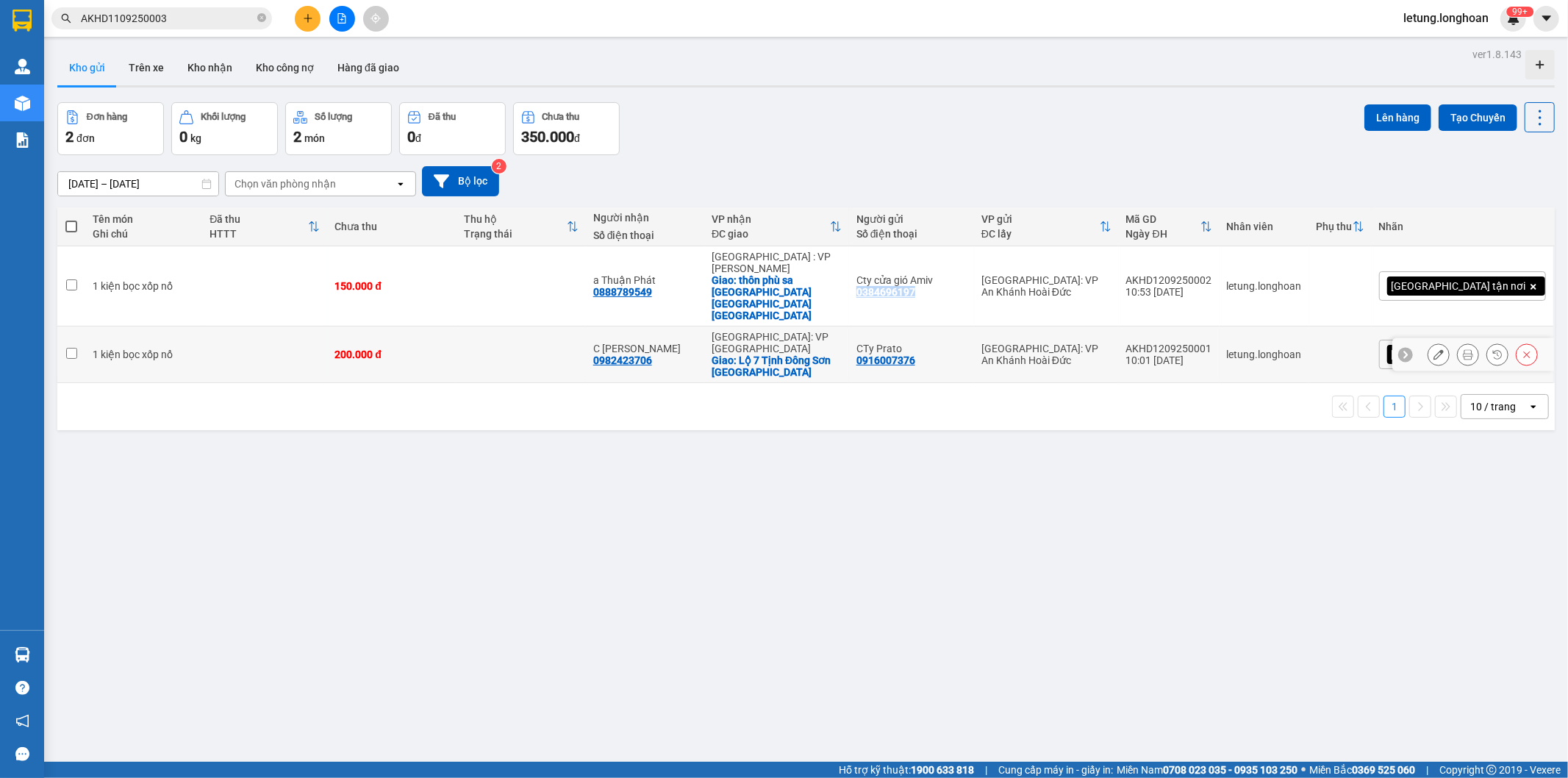
copy div "0384696197"
click at [309, 24] on button at bounding box center [308, 19] width 26 height 26
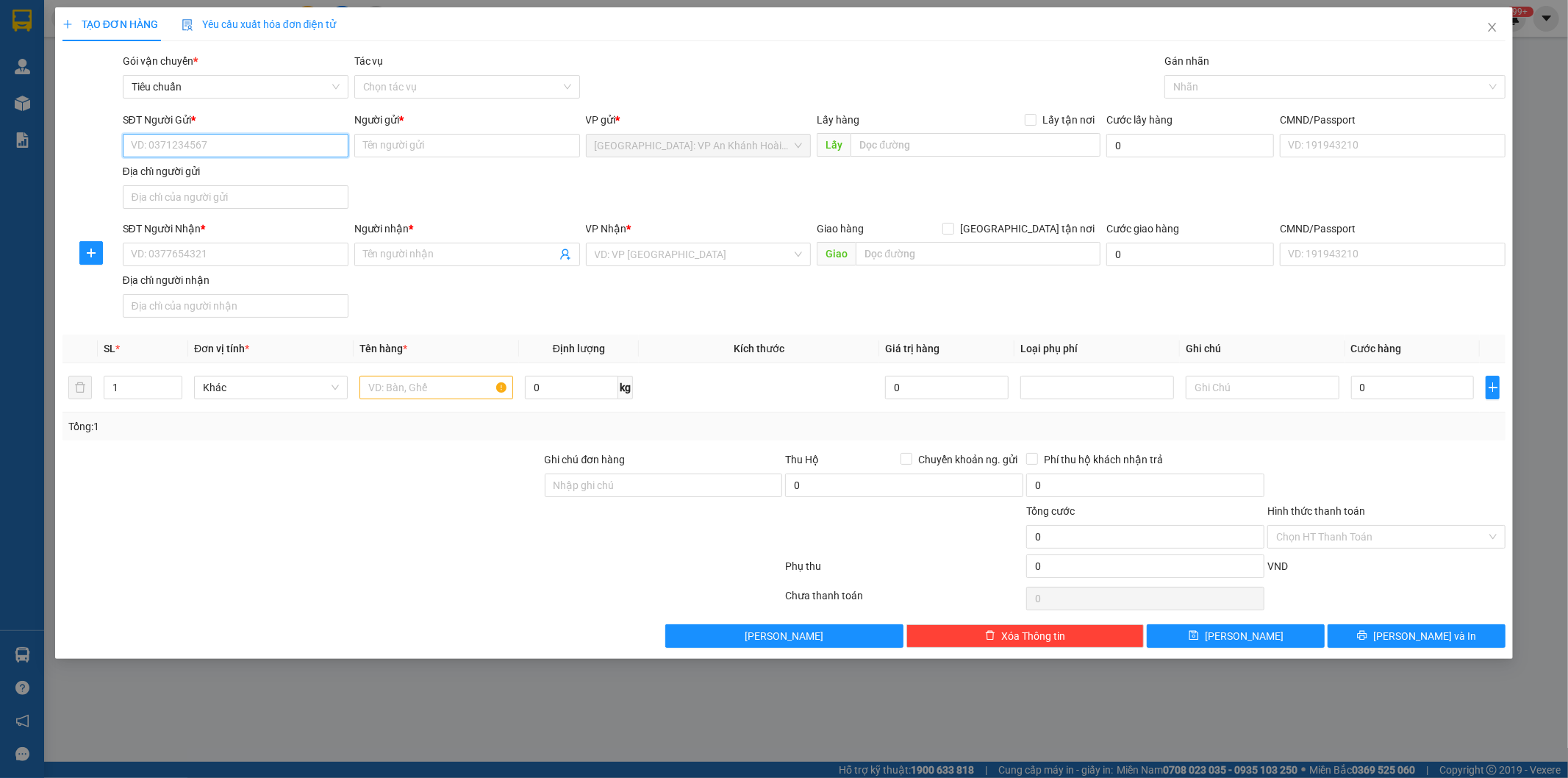
click at [216, 149] on input "SĐT Người Gửi *" at bounding box center [235, 145] width 225 height 24
paste input "0384696197"
type input "0384696197"
click at [280, 141] on input "0384696197" at bounding box center [235, 145] width 225 height 24
click at [278, 175] on div "0384696197 - Cty cửa gió Amiv" at bounding box center [236, 175] width 208 height 16
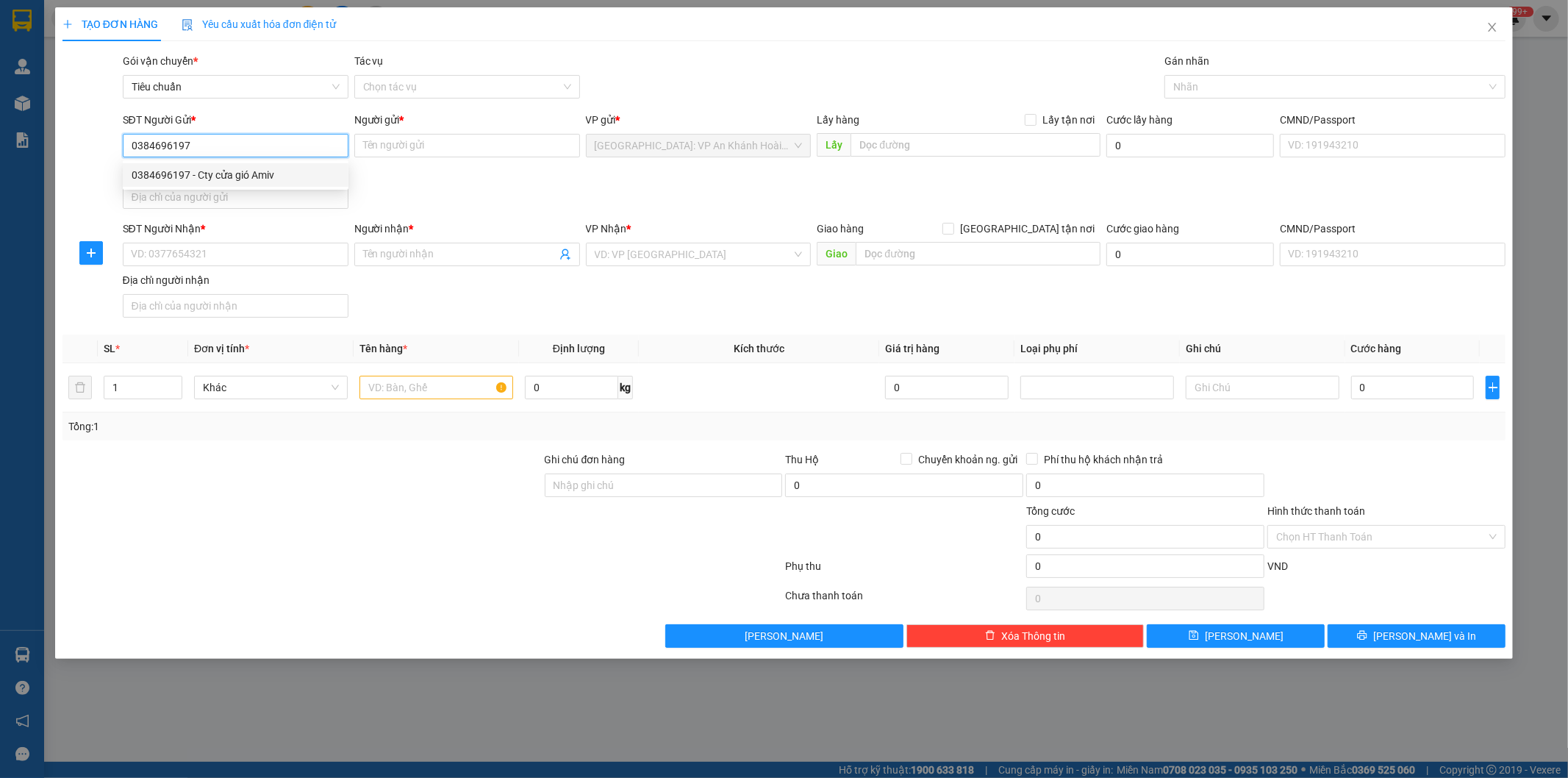
type input "Cty cửa gió Amiv"
checkbox input "true"
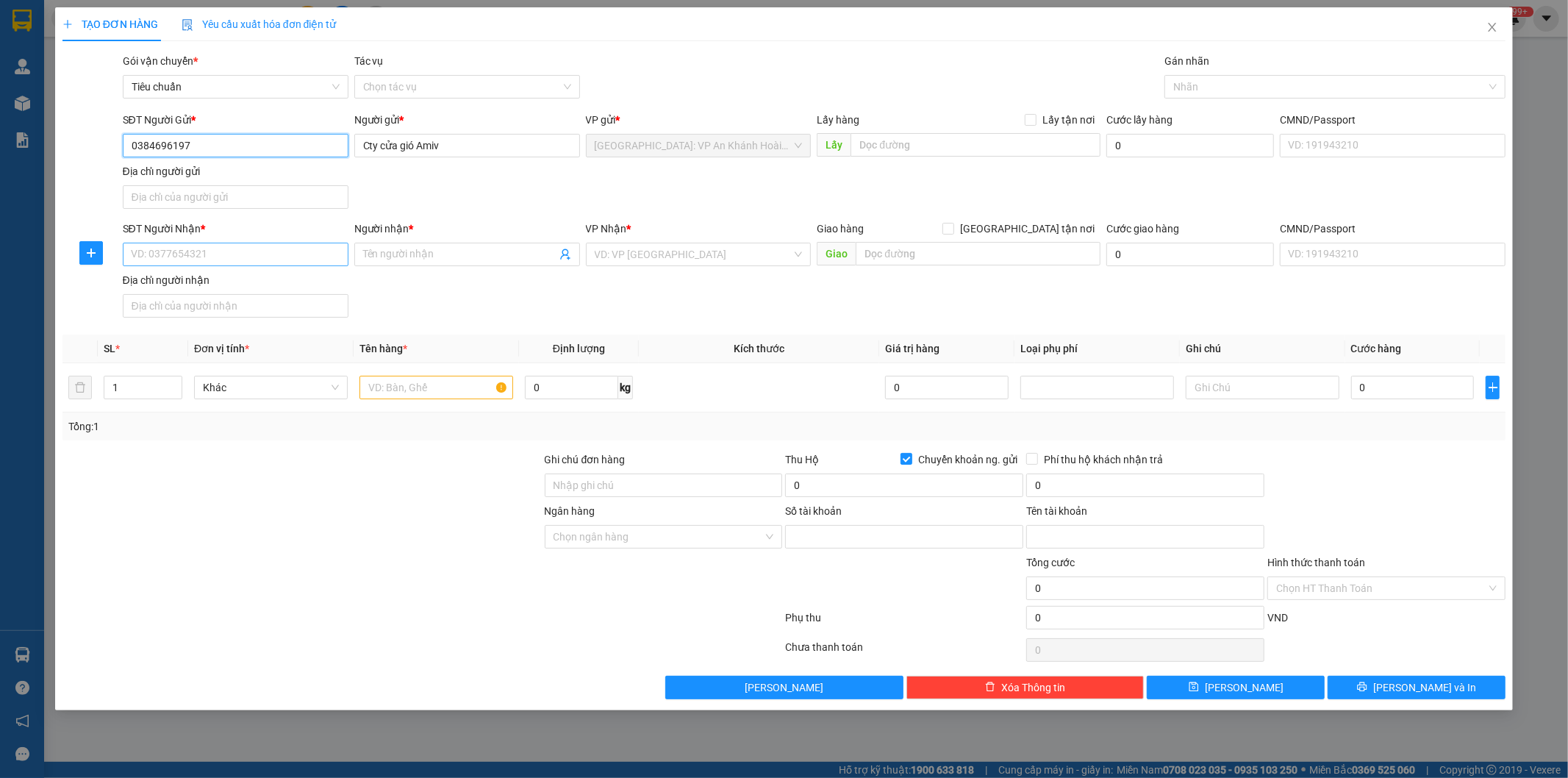
type input "0384696197"
click at [266, 255] on input "SĐT Người Nhận *" at bounding box center [235, 254] width 225 height 24
type input "0905746277"
click at [240, 286] on div "0905746277 - [PERSON_NAME]" at bounding box center [236, 285] width 208 height 16
type input "Thành"
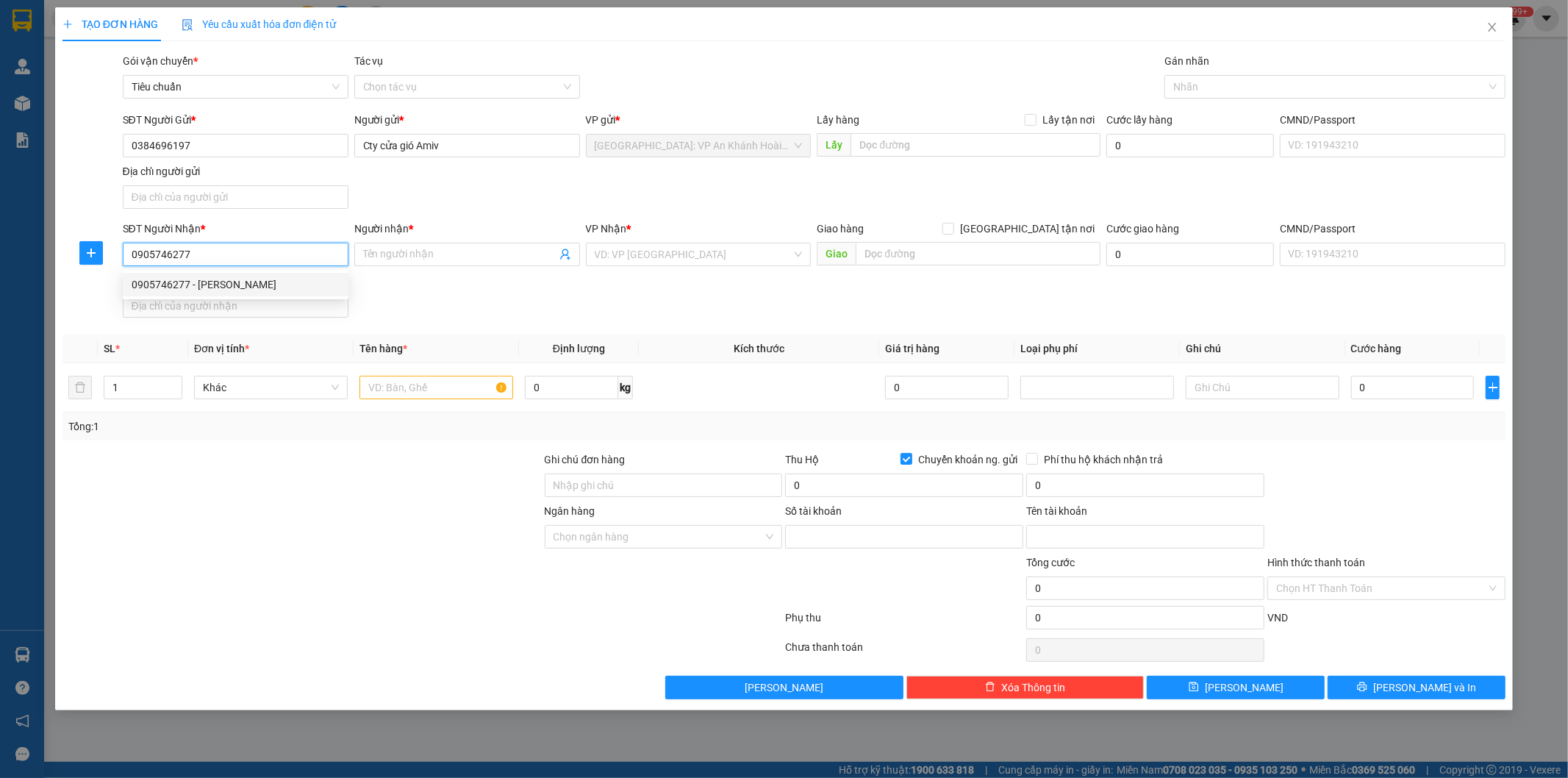
checkbox input "true"
type input "kdt fpt đường nam kỳ khởi nghĩa quận [GEOGRAPHIC_DATA]"
checkbox input "false"
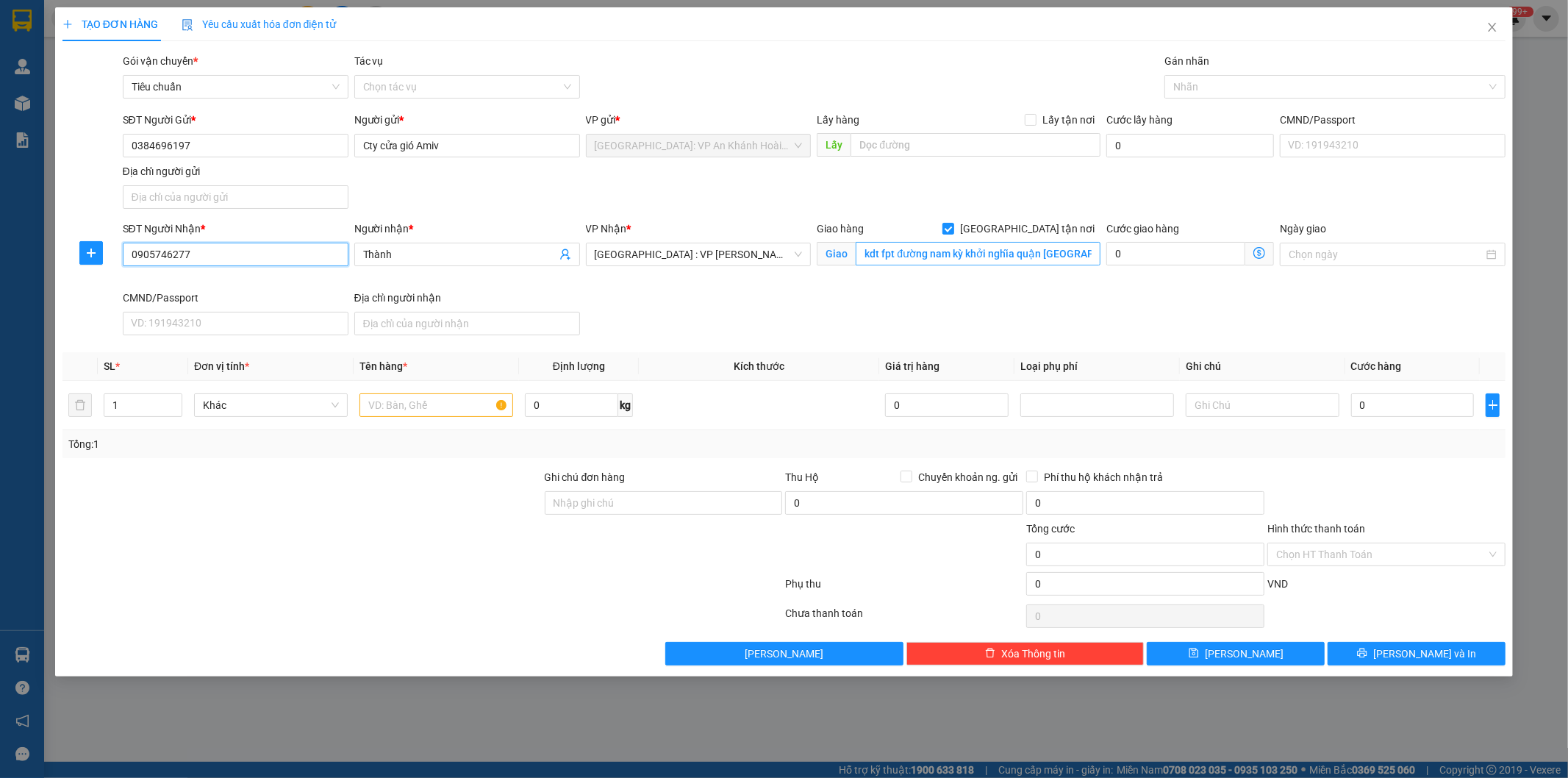
type input "0905746277"
click at [880, 251] on input "kdt fpt đường nam kỳ khởi nghĩa quận [GEOGRAPHIC_DATA]" at bounding box center [978, 253] width 245 height 24
drag, startPoint x: 1186, startPoint y: 85, endPoint x: 1185, endPoint y: 66, distance: 19.0
click at [1187, 85] on div at bounding box center [1328, 87] width 319 height 18
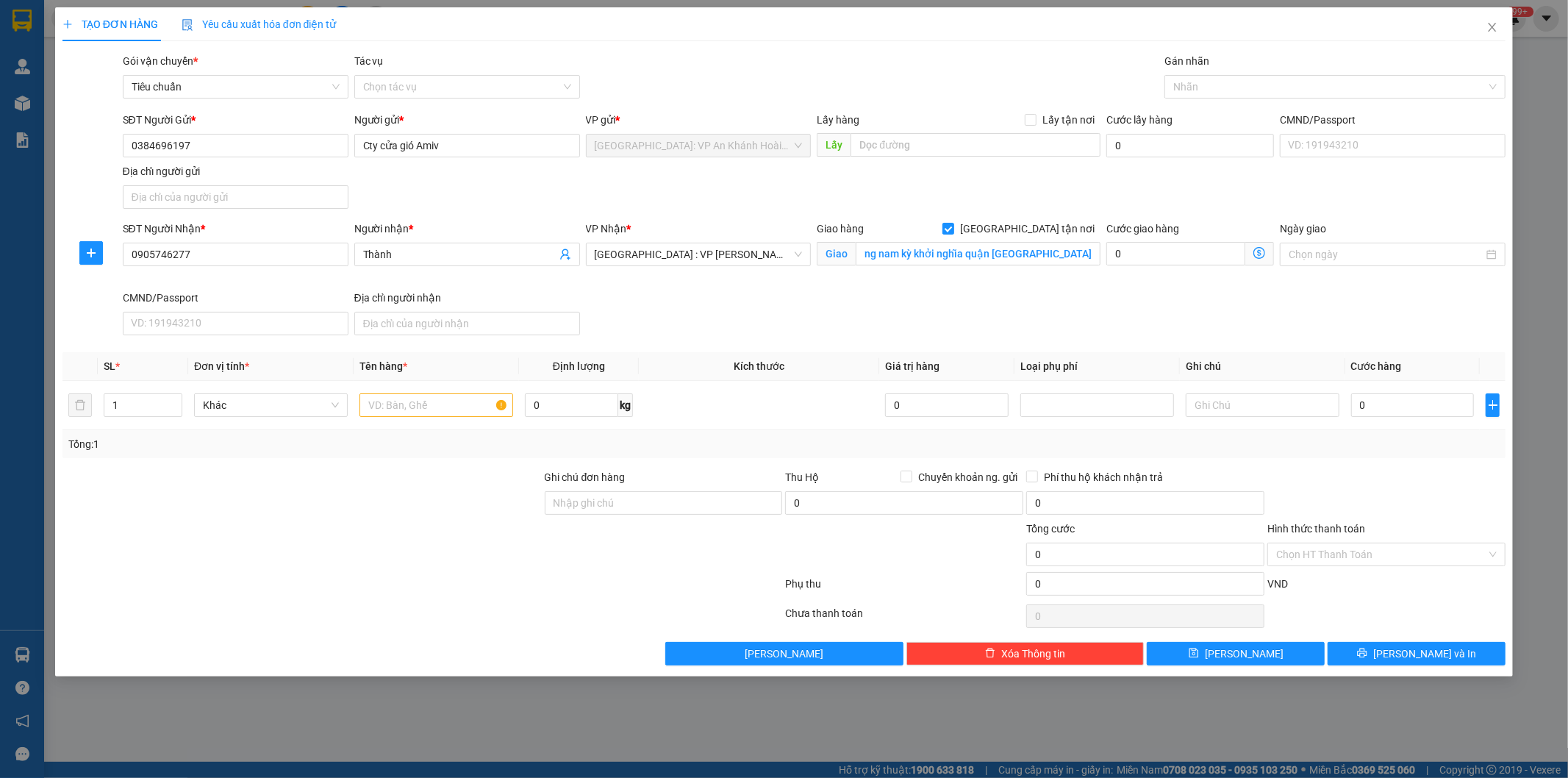
scroll to position [0, 0]
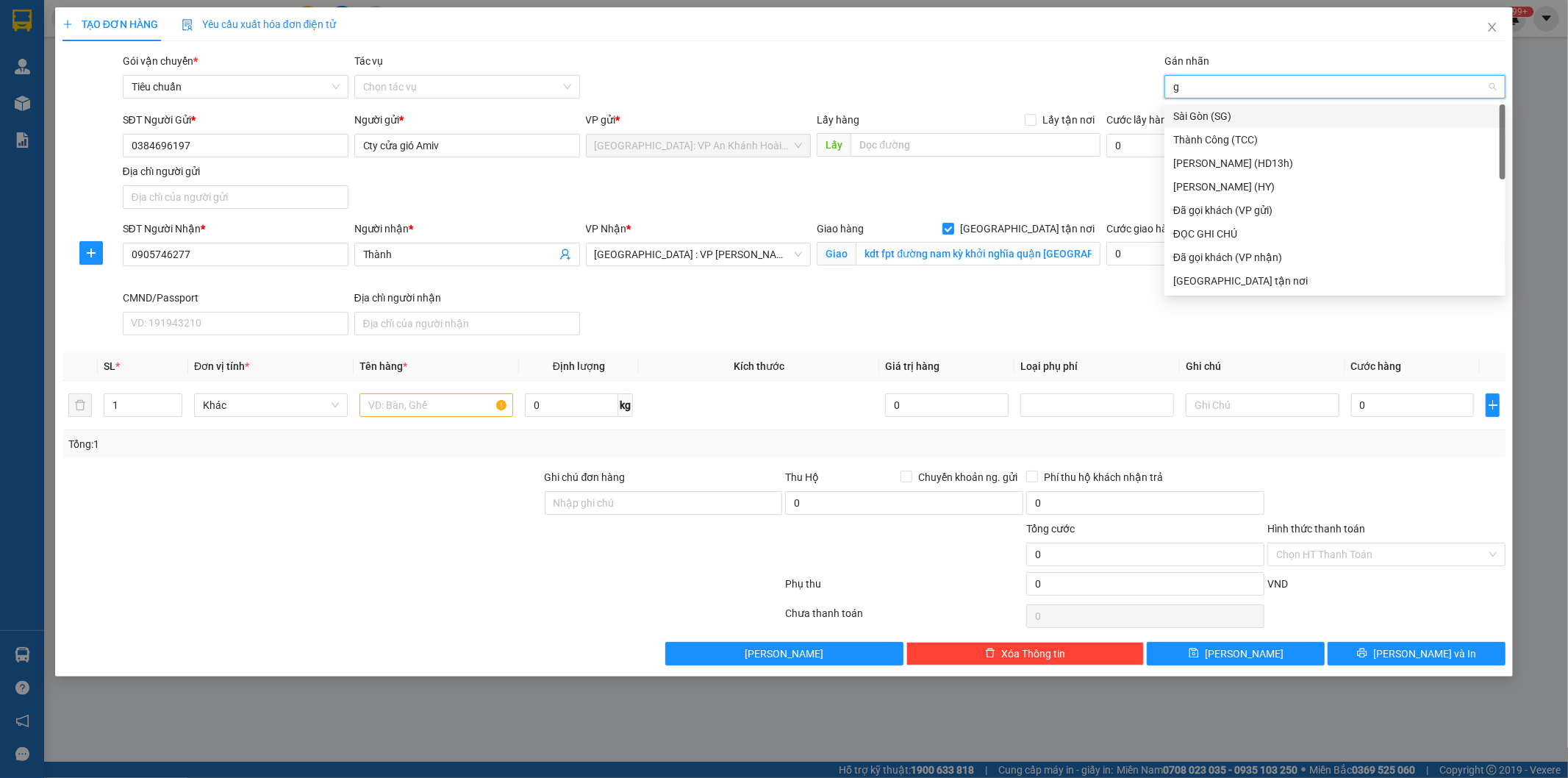
type input "gt"
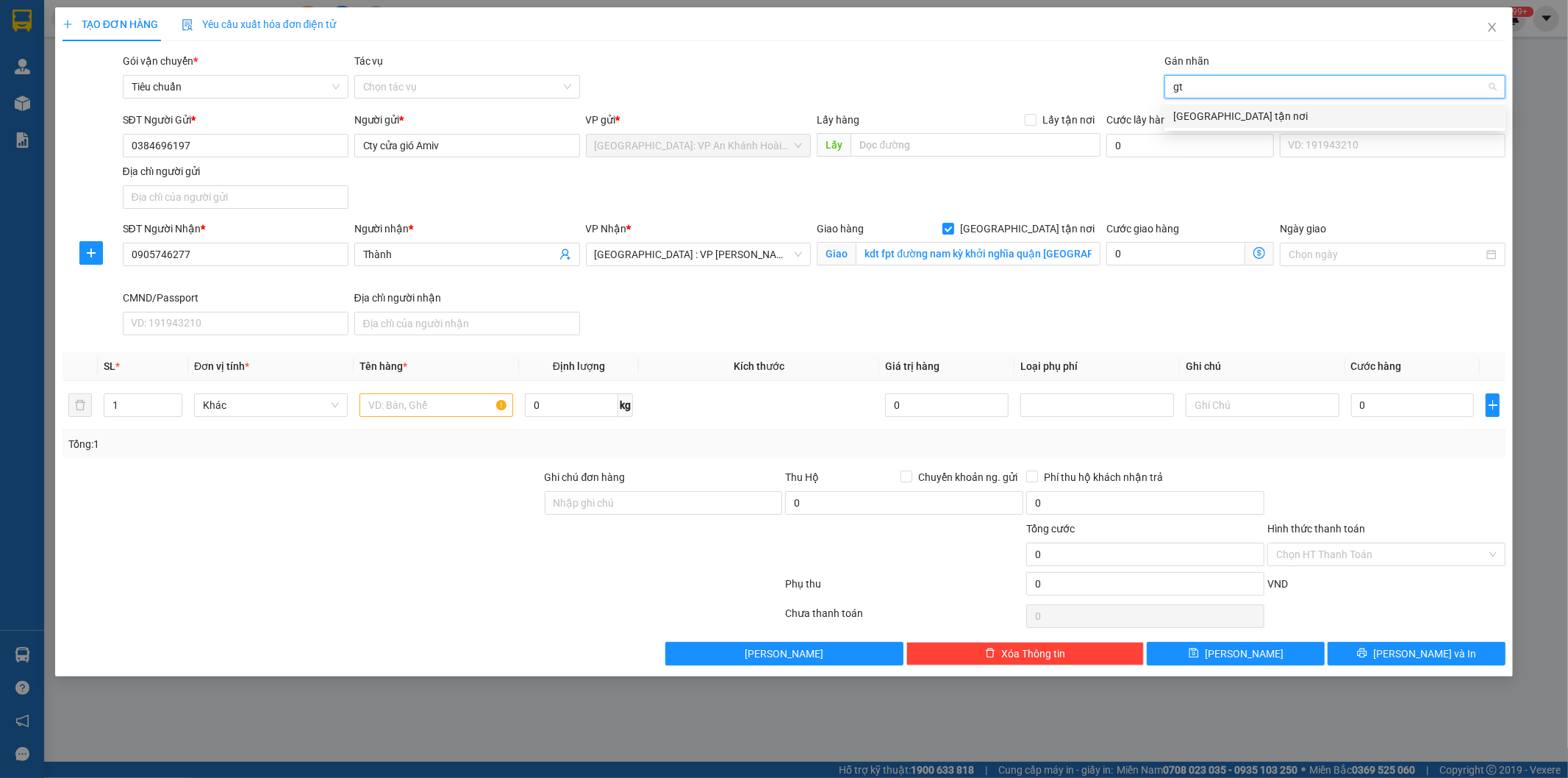
click at [1173, 115] on div "[GEOGRAPHIC_DATA] tận nơi" at bounding box center [1335, 116] width 324 height 16
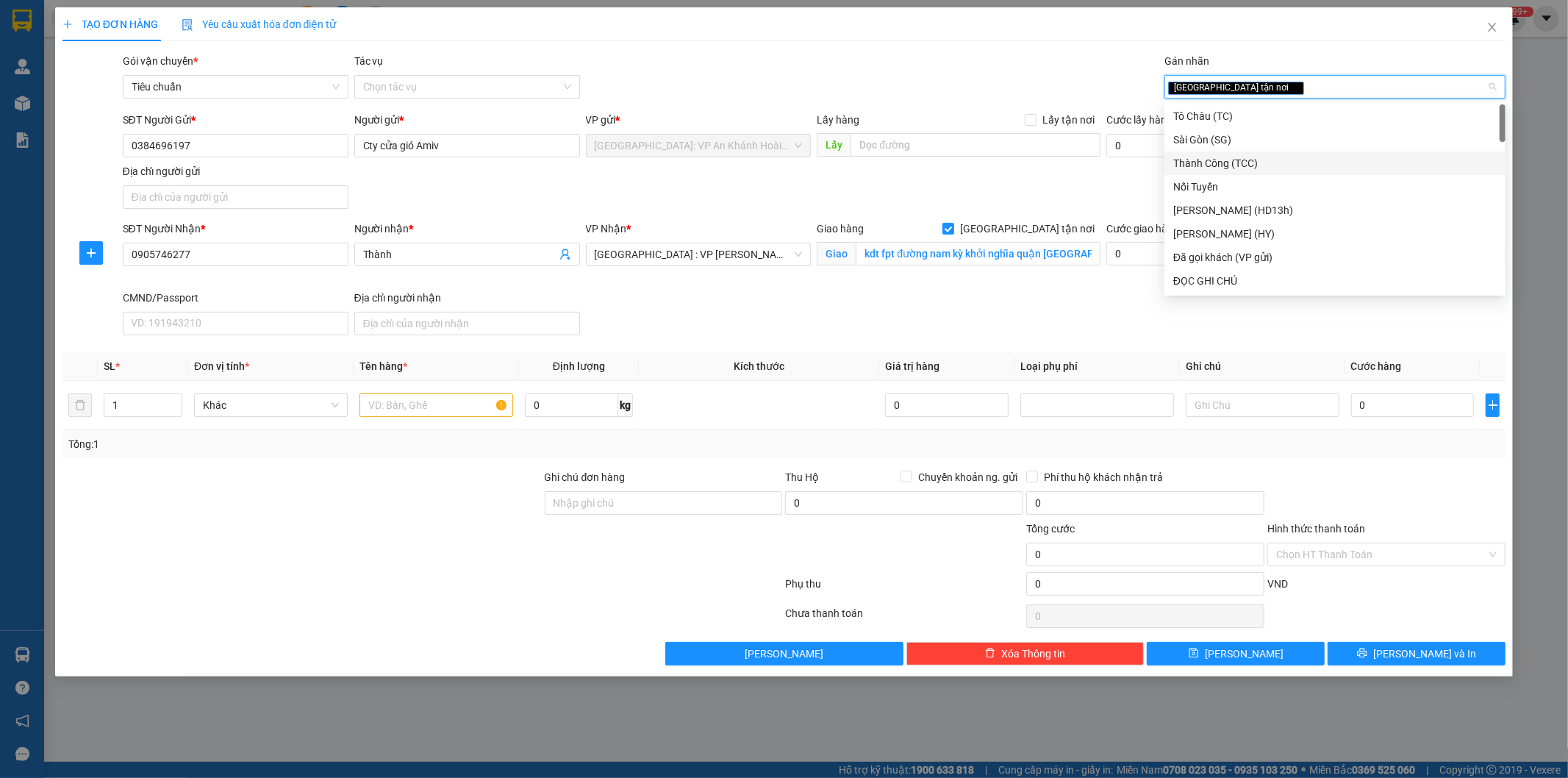
click at [710, 304] on div "SĐT Người Nhận * 0905746277 Người nhận * Thành VP Nhận * [GEOGRAPHIC_DATA] : VP…" at bounding box center [815, 281] width 1390 height 120
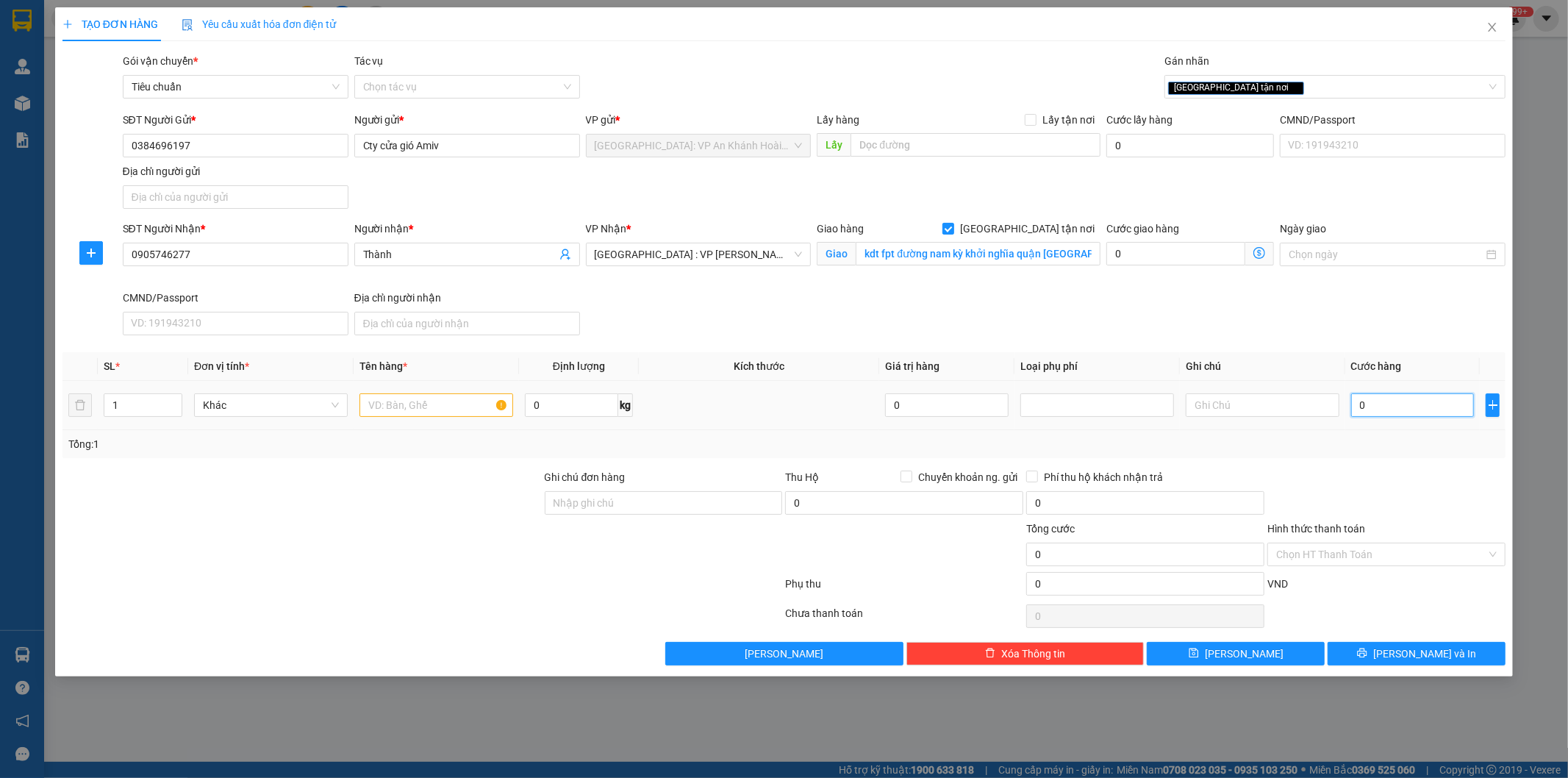
click at [1386, 408] on input "0" at bounding box center [1413, 404] width 124 height 24
type input "1"
type input "10"
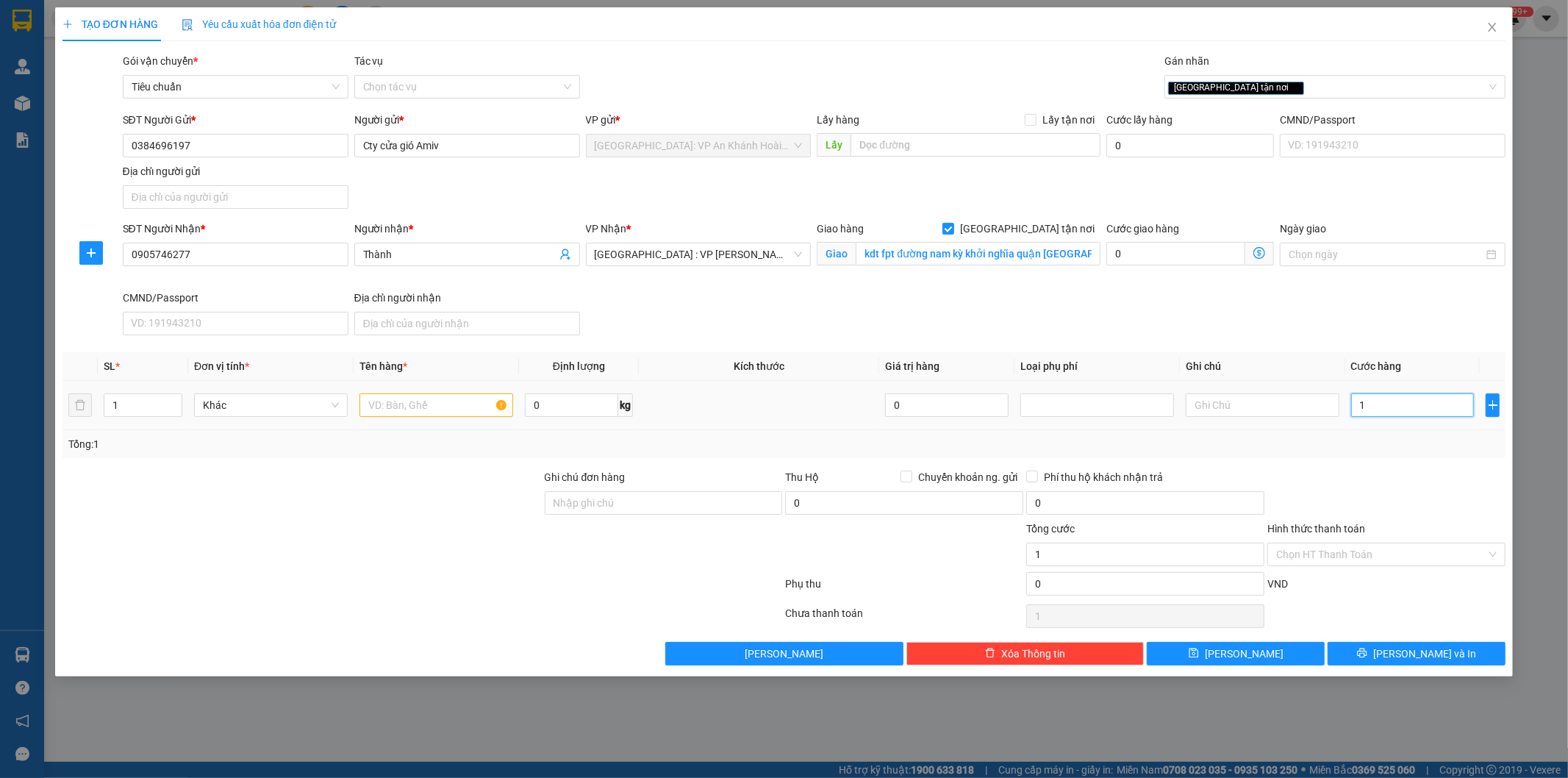
type input "10"
type input "100"
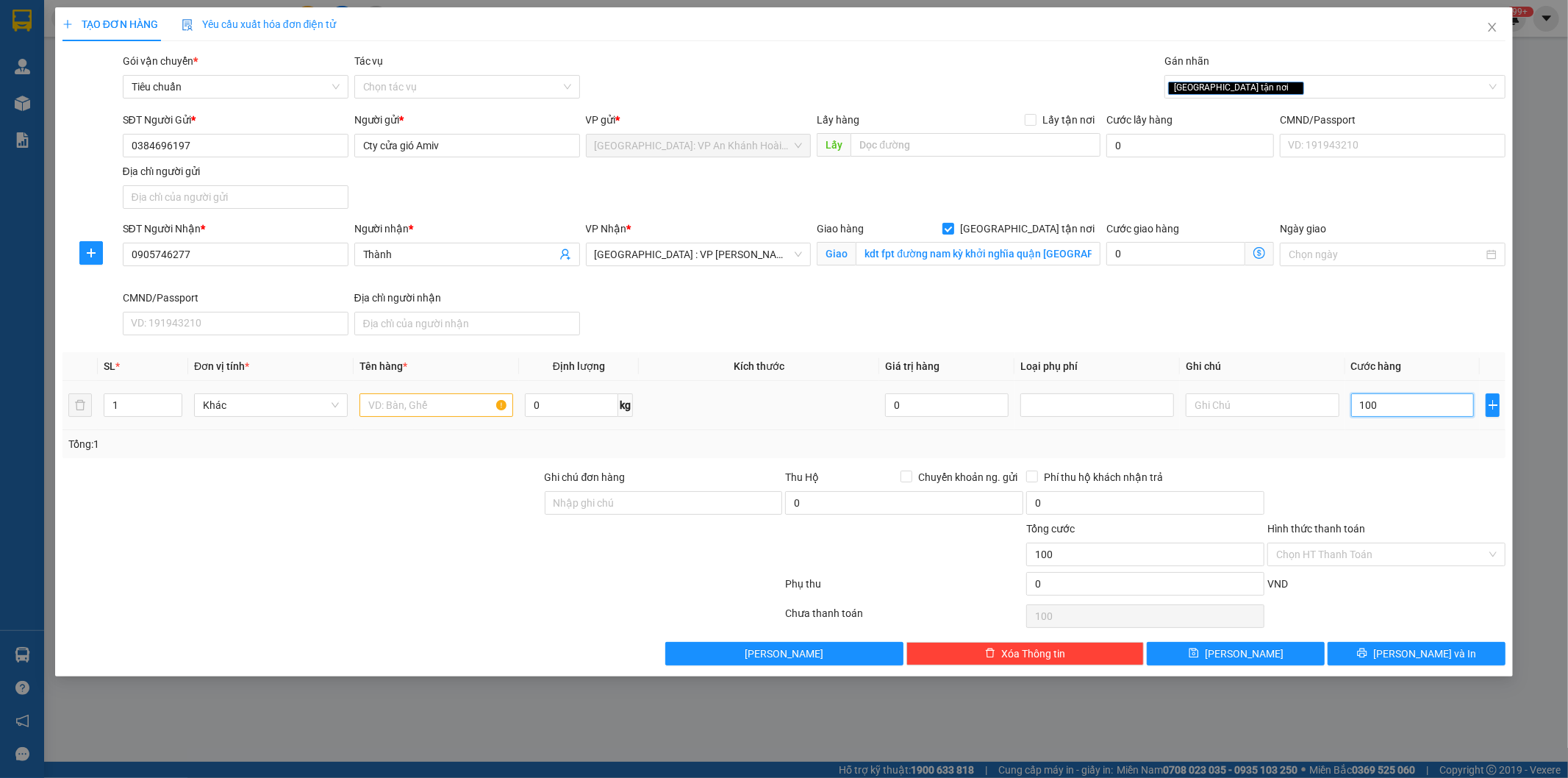
type input "1.000"
type input "10.000"
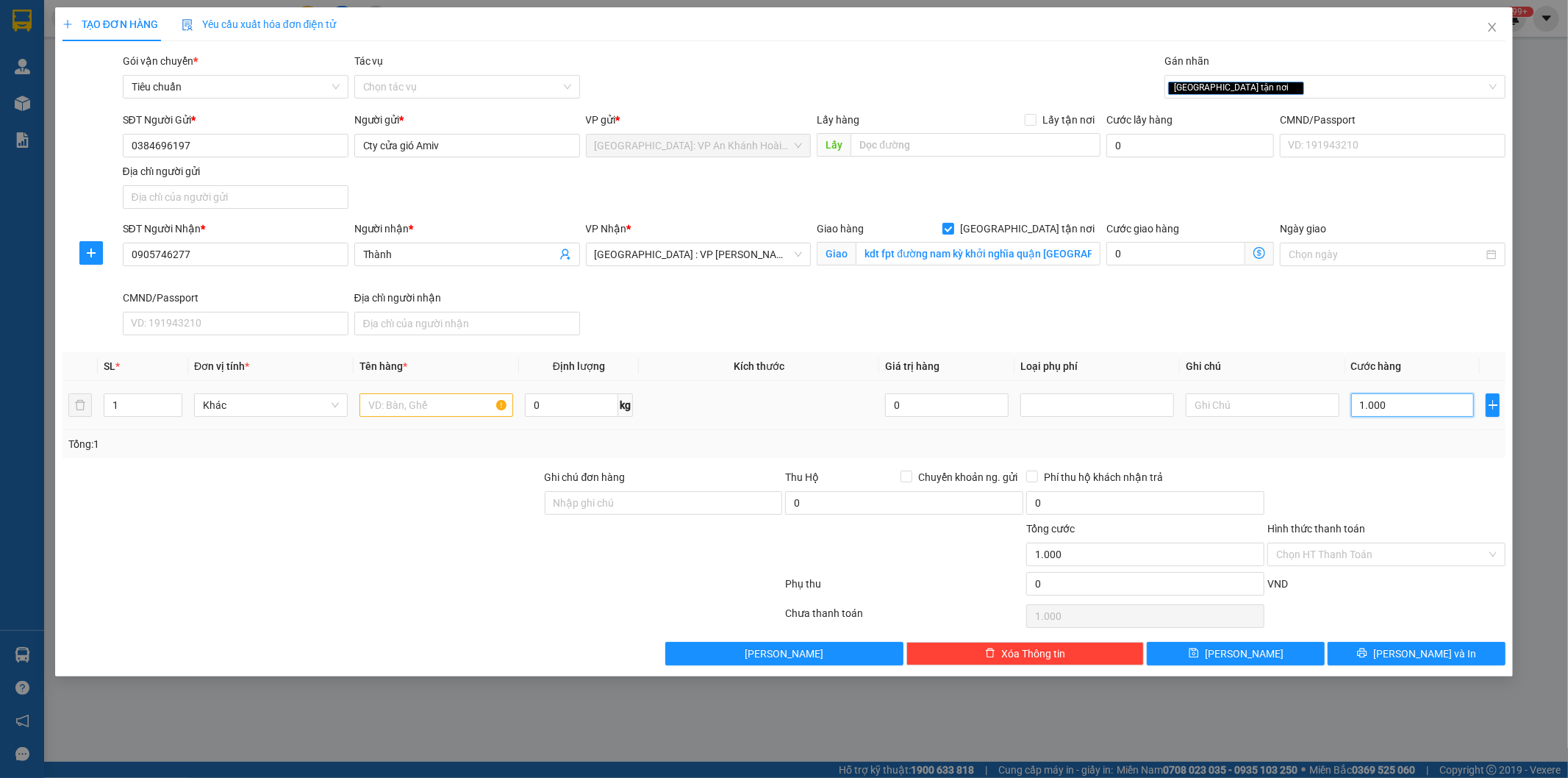
type input "10.000"
type input "100.000"
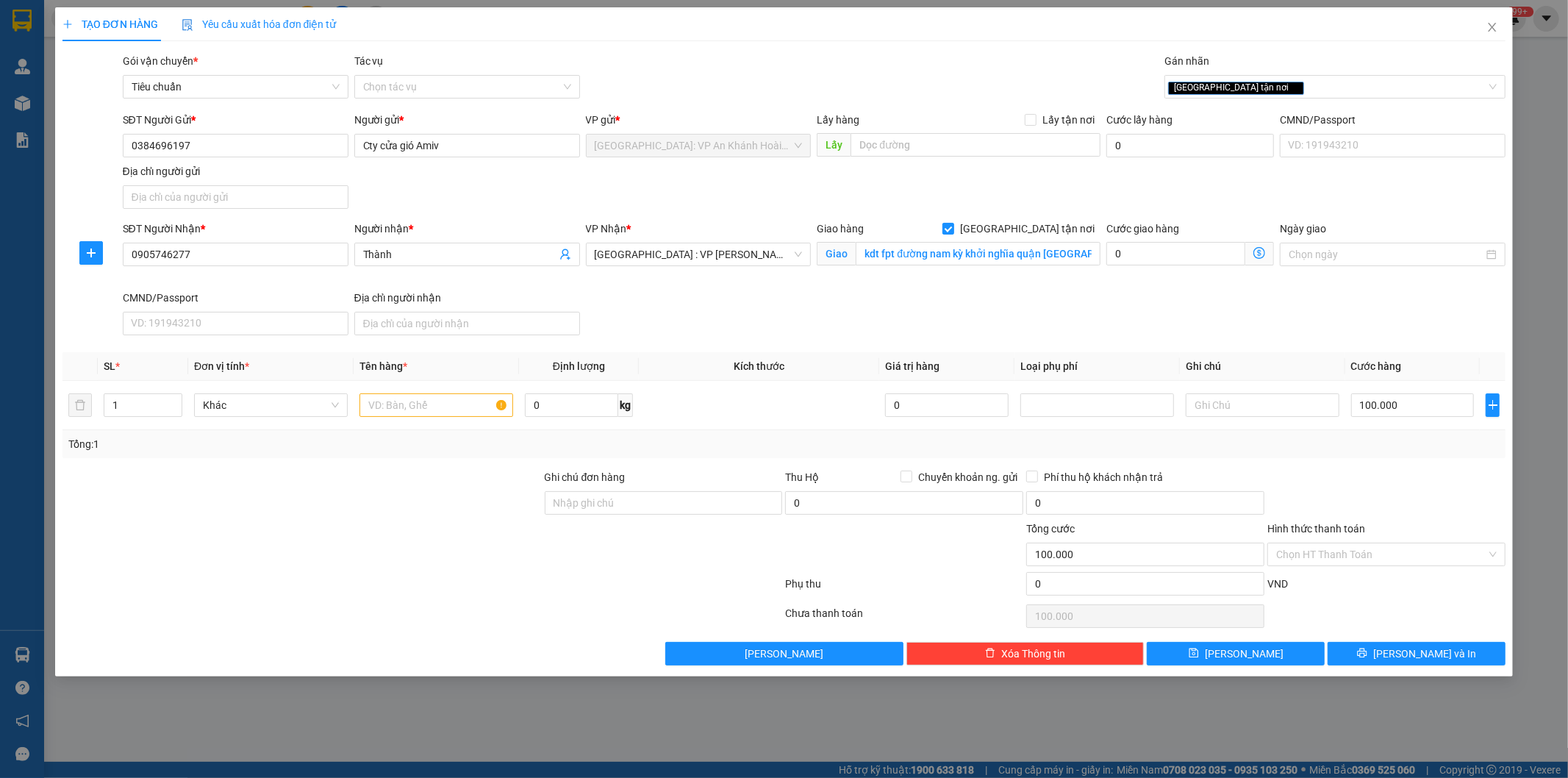
click at [1384, 472] on div at bounding box center [1387, 494] width 241 height 51
click at [663, 505] on input "Ghi chú đơn hàng" at bounding box center [664, 503] width 238 height 24
type input "Hàng không đồng kiểm, đơn giao nguyên kiện, hư vỡ không đền (đã báo người gửi)"
click at [398, 406] on input "text" at bounding box center [436, 404] width 154 height 24
type input "1 kiện giấy"
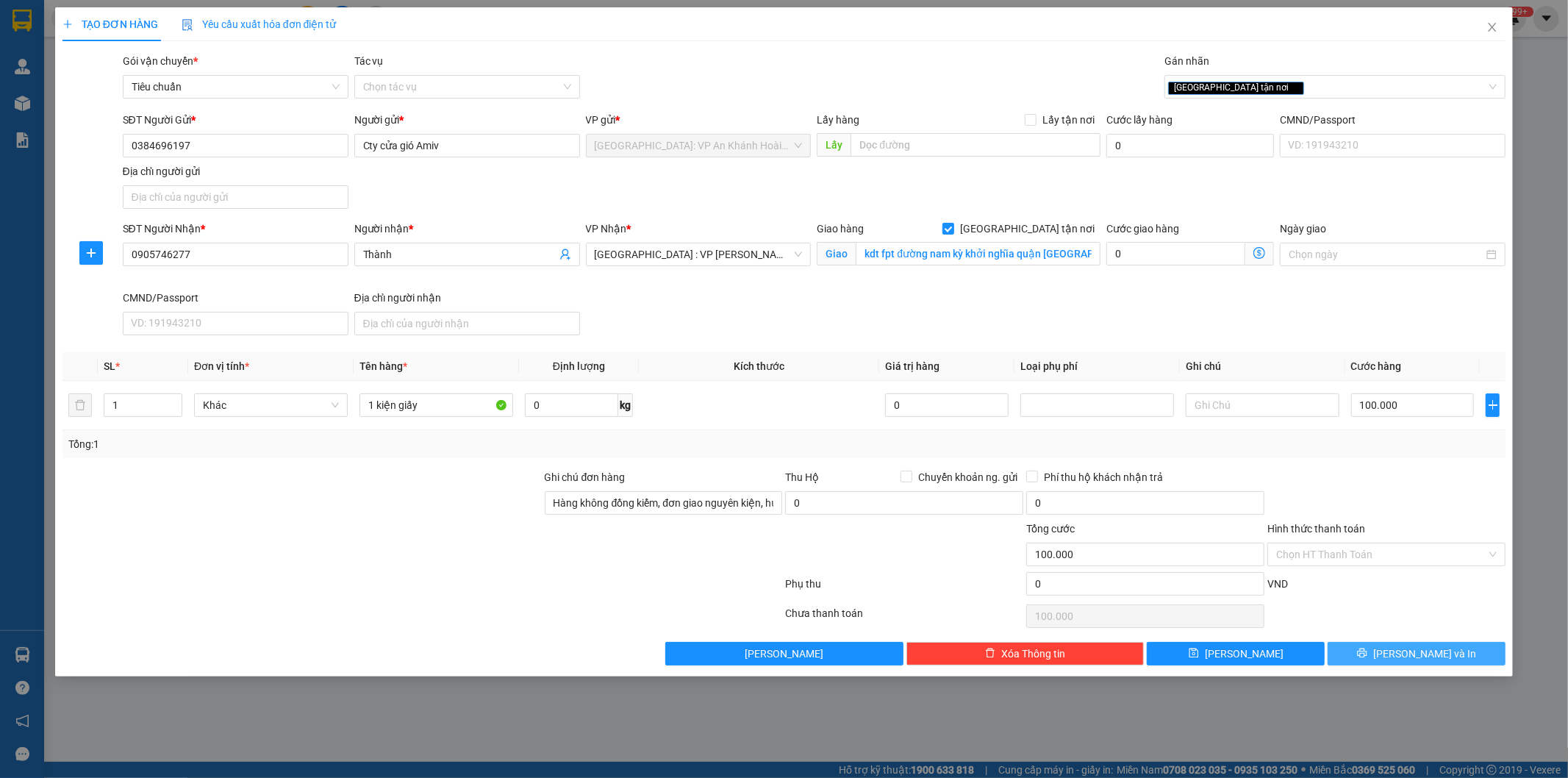
click at [1413, 659] on span "[PERSON_NAME] và In" at bounding box center [1425, 653] width 103 height 16
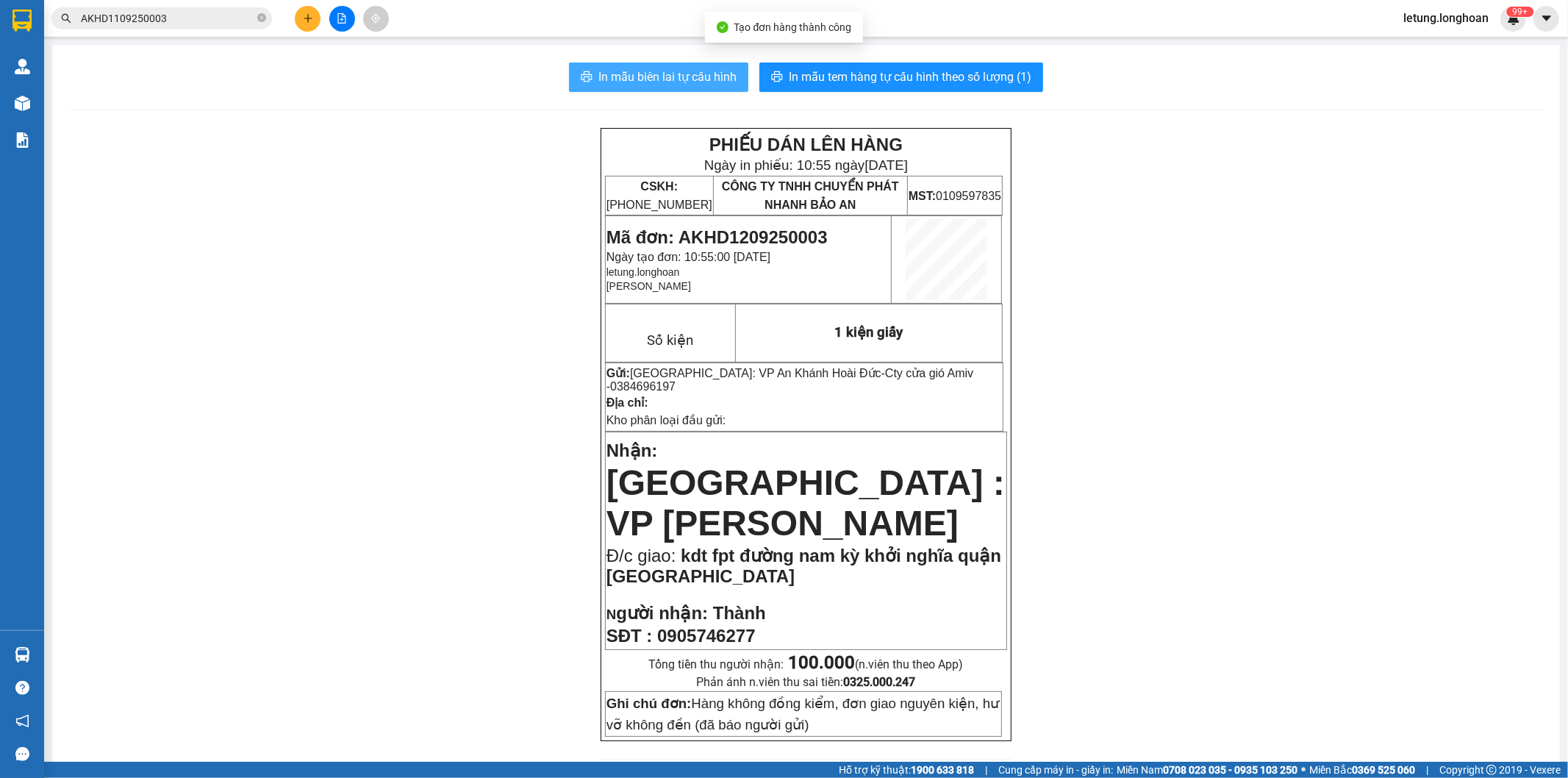
click at [640, 79] on span "In mẫu biên lai tự cấu hình" at bounding box center [667, 76] width 138 height 19
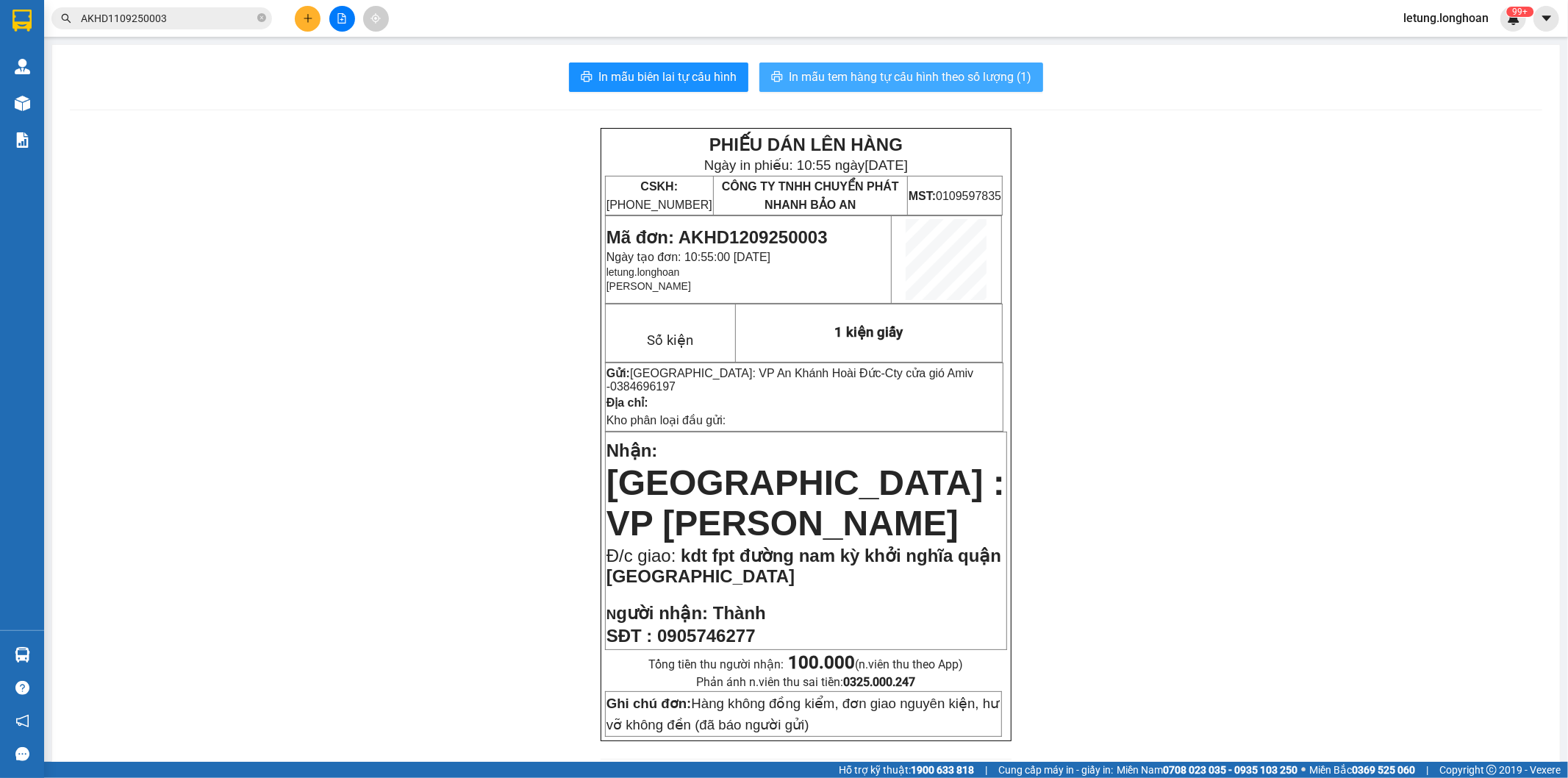
click at [941, 77] on span "In mẫu tem hàng tự cấu hình theo số lượng (1)" at bounding box center [910, 76] width 242 height 19
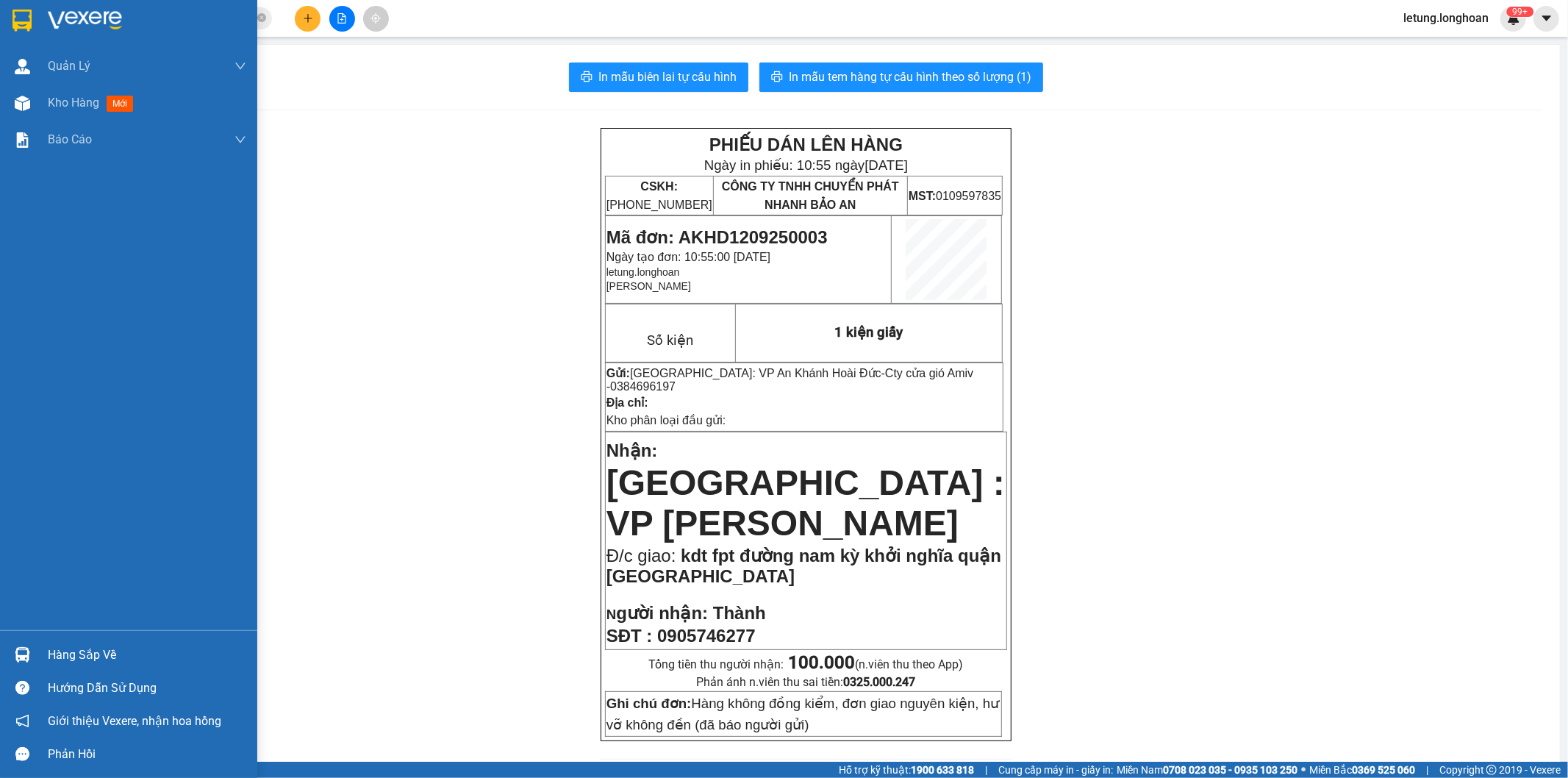
click at [22, 19] on img at bounding box center [21, 20] width 19 height 22
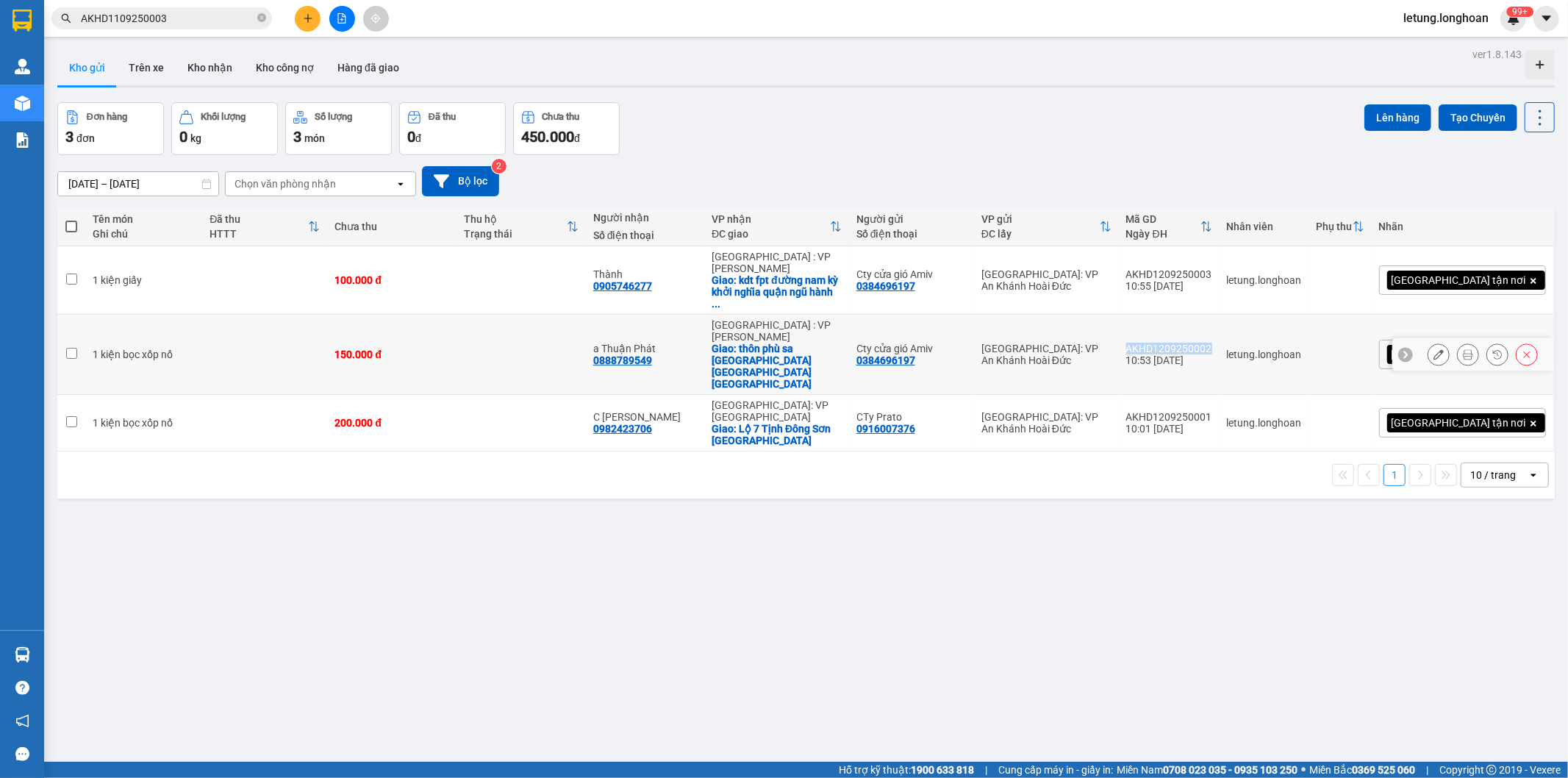
drag, startPoint x: 1280, startPoint y: 319, endPoint x: 1194, endPoint y: 311, distance: 86.4
click at [1194, 315] on td "AKHD1209250002 10:53 [DATE]" at bounding box center [1169, 355] width 101 height 80
checkbox input "true"
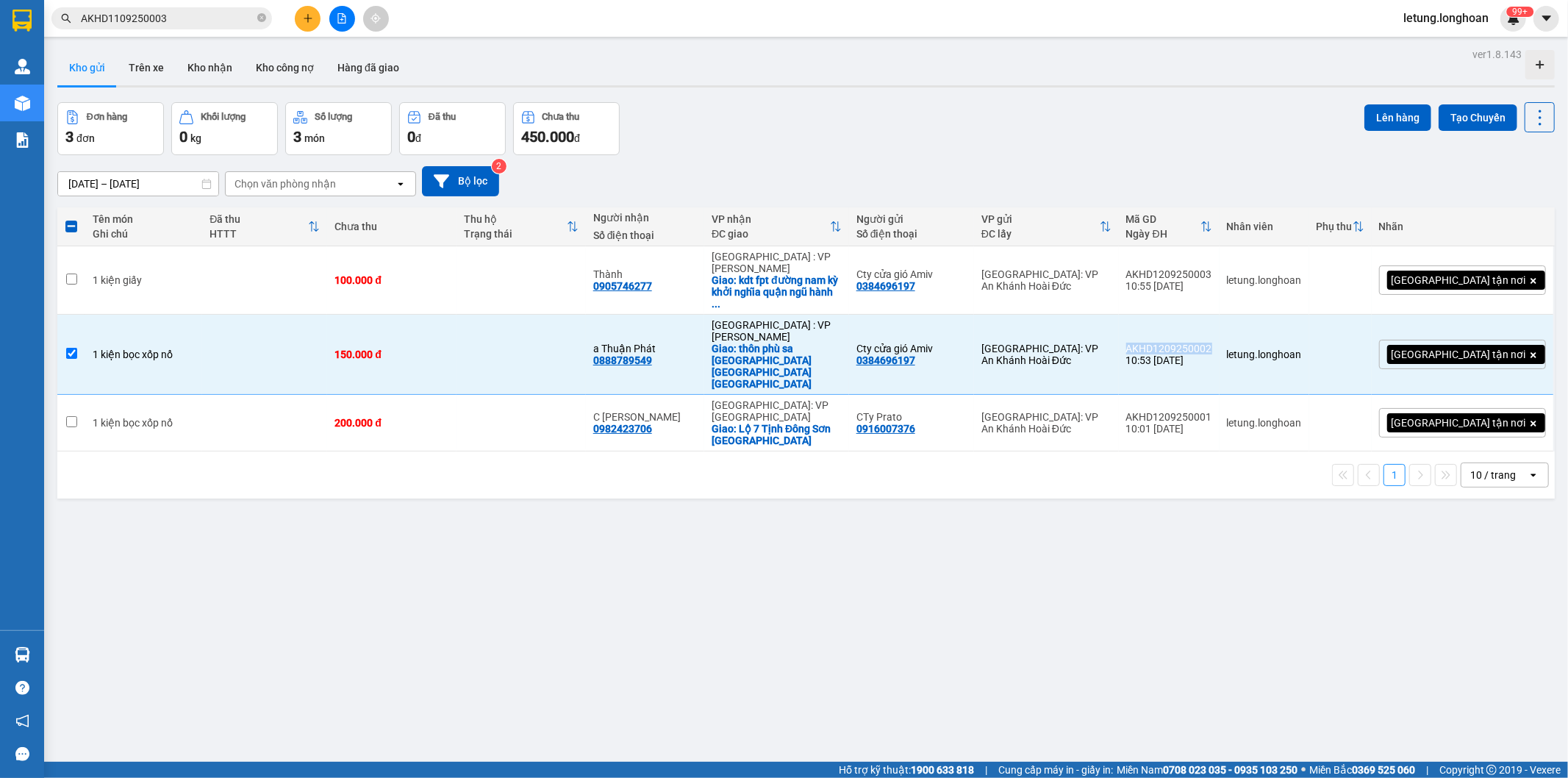
copy div "AKHD1209250002"
drag, startPoint x: 1280, startPoint y: 266, endPoint x: 1190, endPoint y: 264, distance: 90.0
click at [1190, 264] on td "AKHD1209250003 10:55 [DATE]" at bounding box center [1169, 281] width 101 height 68
checkbox input "true"
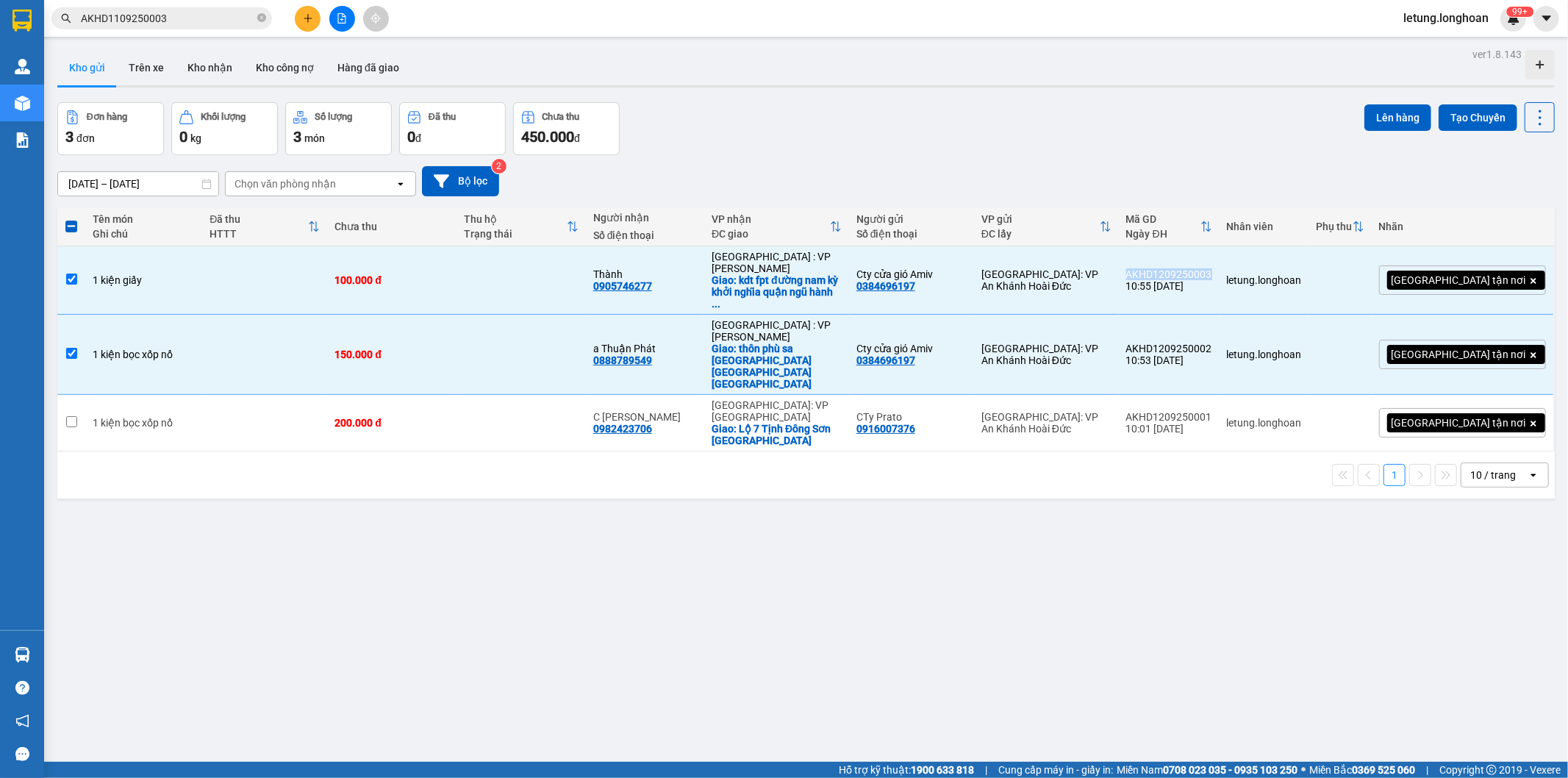
copy div "AKHD1209250003"
click at [605, 559] on div "ver 1.8.143 Kho gửi Trên xe Kho nhận Kho công nợ Hàng đã giao Đơn hàng 3 đơn Kh…" at bounding box center [806, 433] width 1509 height 778
click at [68, 221] on span at bounding box center [71, 226] width 11 height 11
click at [72, 219] on input "checkbox" at bounding box center [72, 219] width 0 height 0
checkbox input "true"
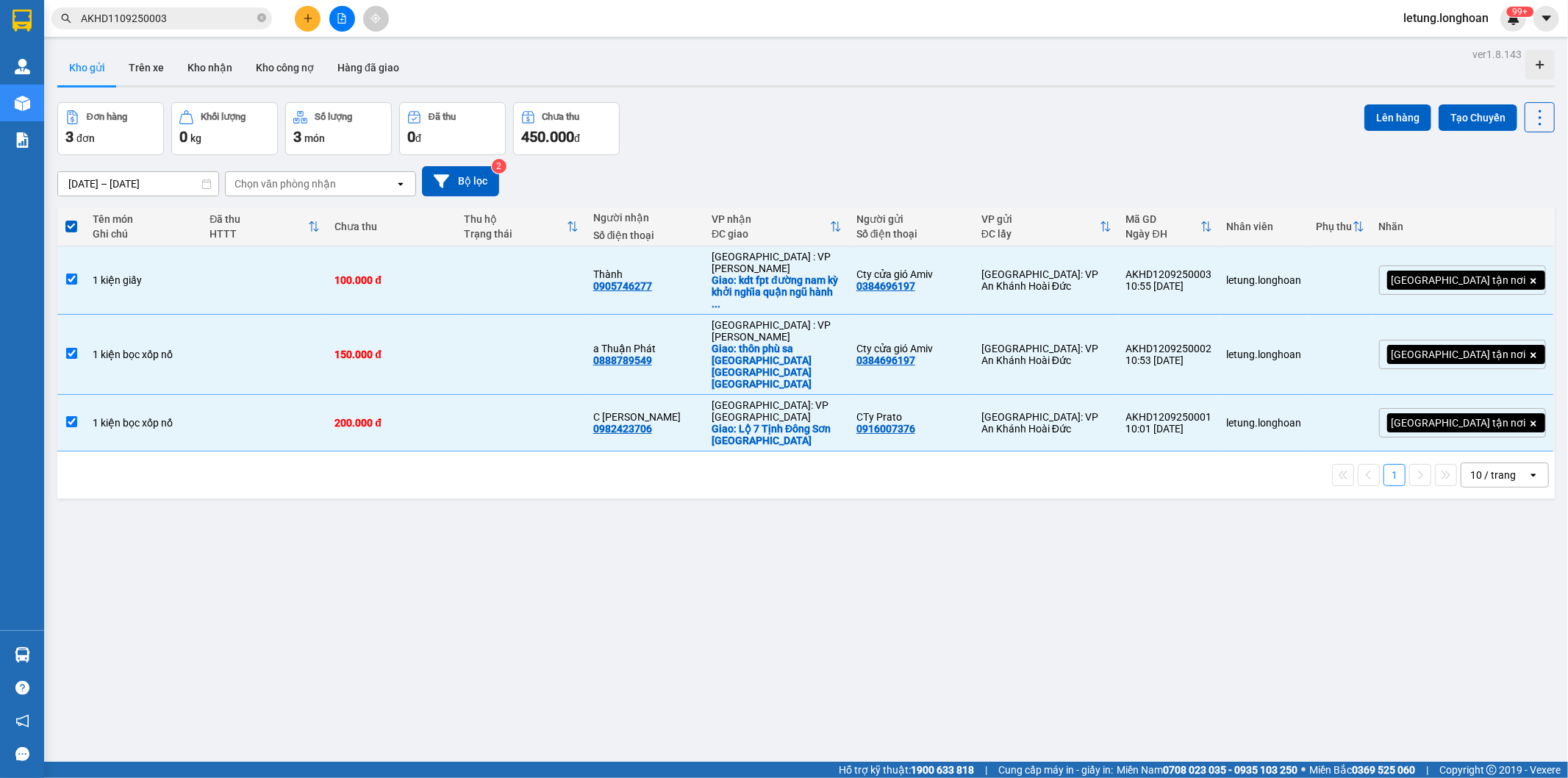
drag, startPoint x: 67, startPoint y: 225, endPoint x: 391, endPoint y: 424, distance: 380.2
click at [68, 226] on span at bounding box center [71, 226] width 11 height 11
click at [72, 219] on input "checkbox" at bounding box center [72, 219] width 0 height 0
checkbox input "false"
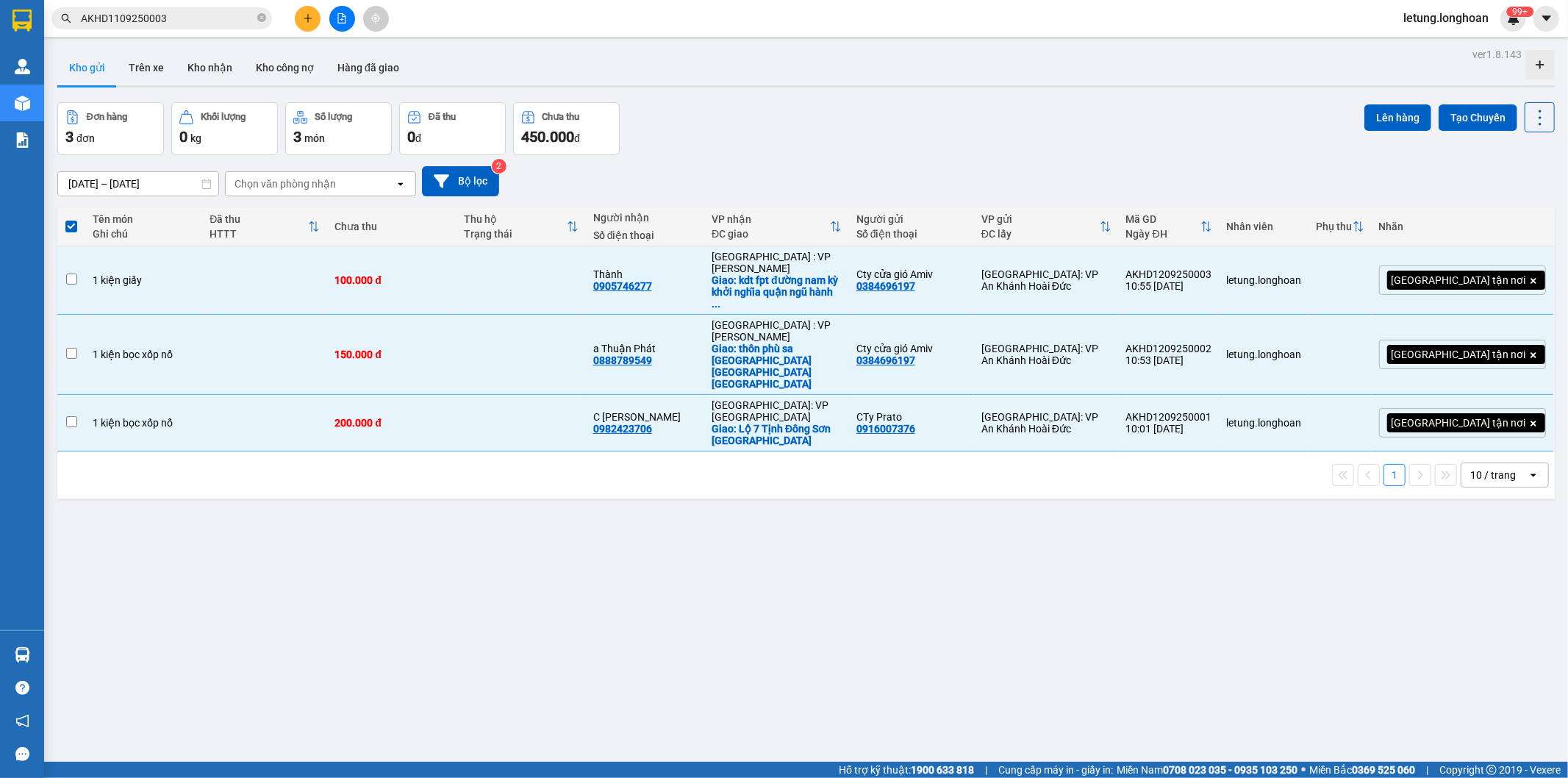
checkbox input "false"
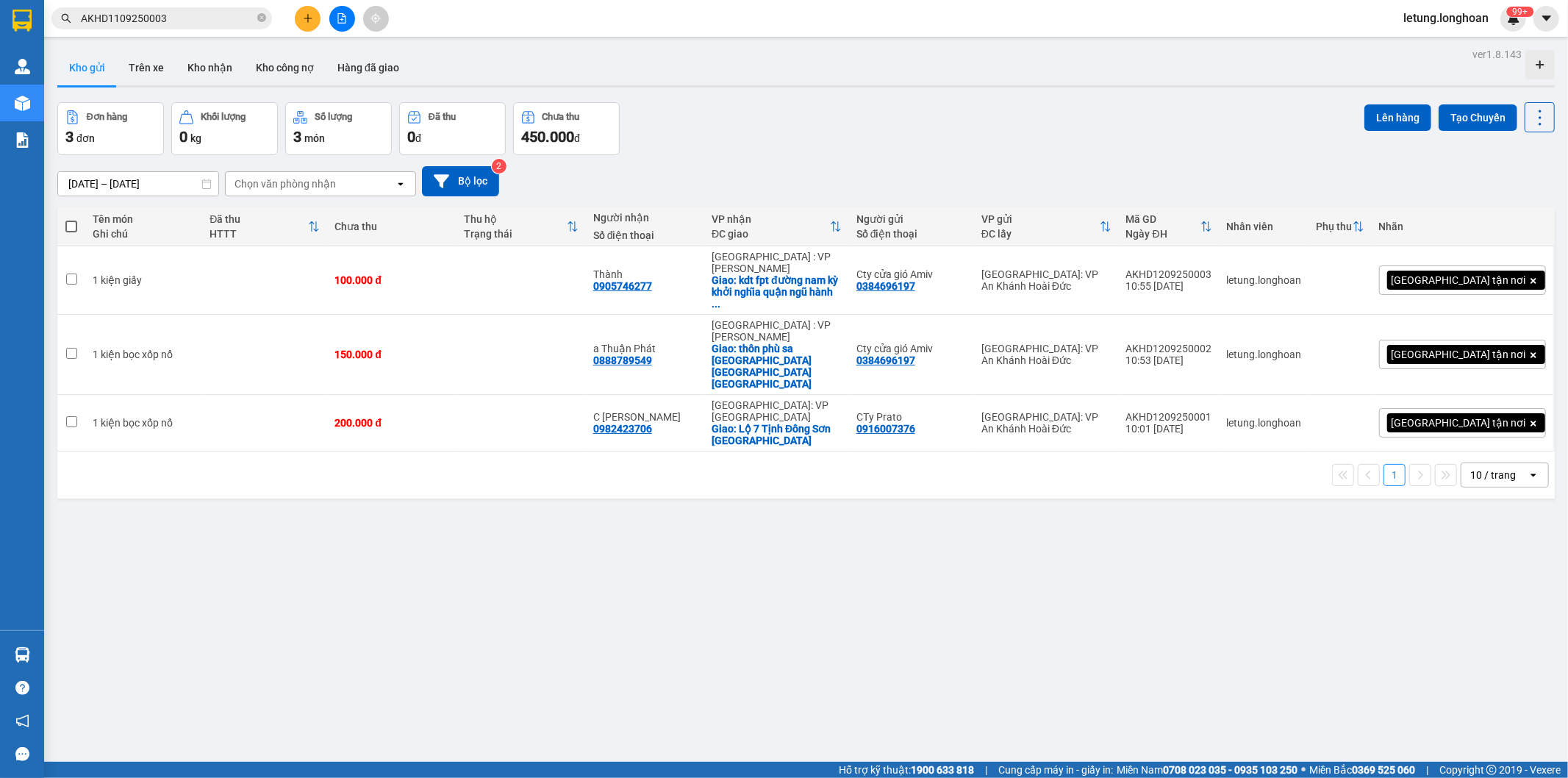
drag, startPoint x: 788, startPoint y: 604, endPoint x: 791, endPoint y: 578, distance: 26.2
click at [788, 604] on div "ver 1.8.143 Kho gửi Trên xe Kho nhận Kho công nợ Hàng đã giao Đơn hàng 3 đơn Kh…" at bounding box center [806, 433] width 1509 height 778
